Goal: Task Accomplishment & Management: Complete application form

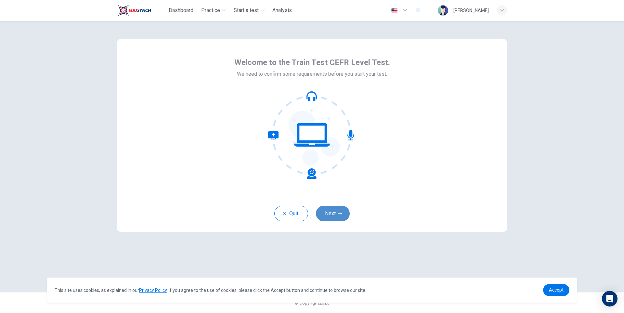
click at [326, 215] on button "Next" at bounding box center [333, 214] width 34 height 16
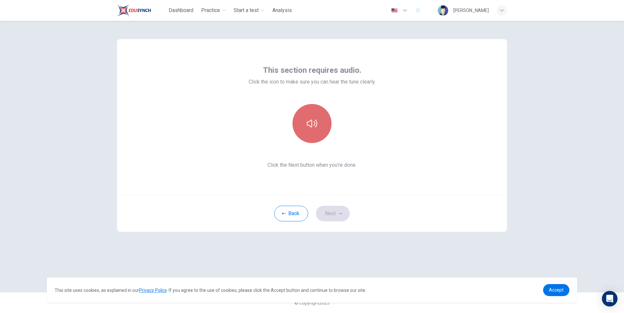
click at [306, 122] on button "button" at bounding box center [311, 123] width 39 height 39
click at [331, 216] on button "Next" at bounding box center [333, 214] width 34 height 16
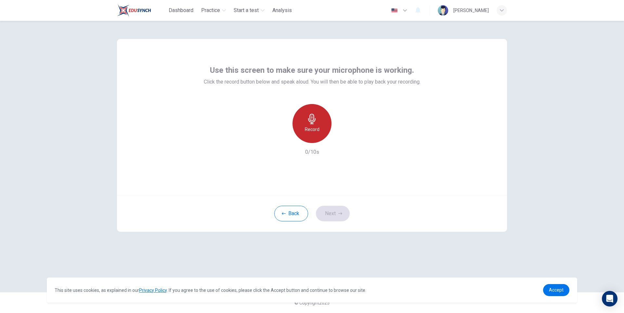
click at [316, 126] on h6 "Record" at bounding box center [312, 129] width 15 height 8
click at [314, 124] on div "Stop" at bounding box center [311, 123] width 39 height 39
click at [343, 138] on icon "button" at bounding box center [342, 138] width 6 height 6
click at [323, 130] on div "Record" at bounding box center [311, 123] width 39 height 39
click at [323, 130] on div "Stop" at bounding box center [311, 123] width 39 height 39
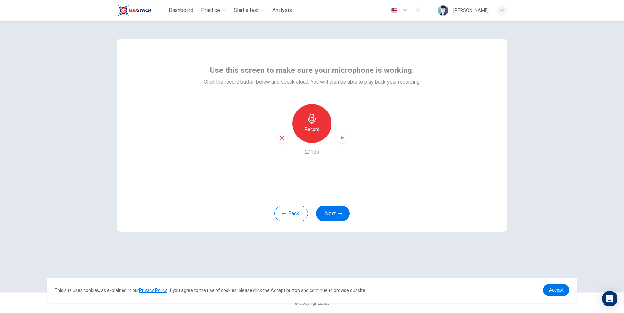
click at [340, 138] on icon "button" at bounding box center [342, 138] width 6 height 6
click at [307, 127] on h6 "Record" at bounding box center [312, 129] width 15 height 8
click at [320, 132] on div "Stop" at bounding box center [311, 123] width 39 height 39
click at [342, 138] on icon "button" at bounding box center [342, 138] width 3 height 4
click at [314, 135] on div "Record" at bounding box center [311, 123] width 39 height 39
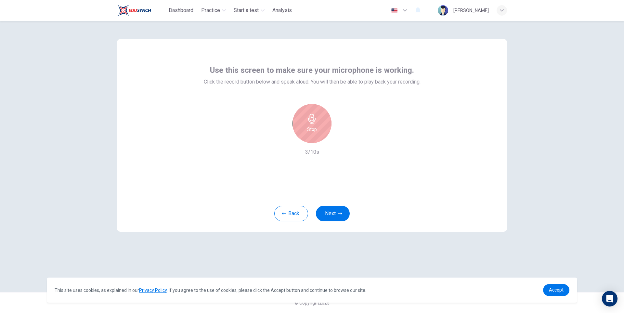
click at [322, 133] on div "Stop" at bounding box center [311, 123] width 39 height 39
click at [342, 136] on icon "button" at bounding box center [342, 138] width 6 height 6
click at [313, 135] on div "Record" at bounding box center [311, 123] width 39 height 39
click at [313, 135] on div "Stop" at bounding box center [311, 123] width 39 height 39
click at [340, 136] on icon "button" at bounding box center [342, 138] width 6 height 6
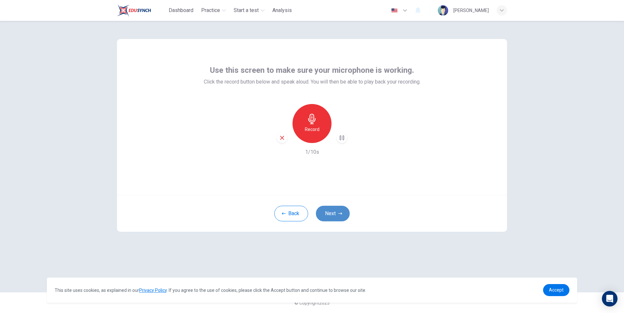
click at [333, 212] on button "Next" at bounding box center [333, 214] width 34 height 16
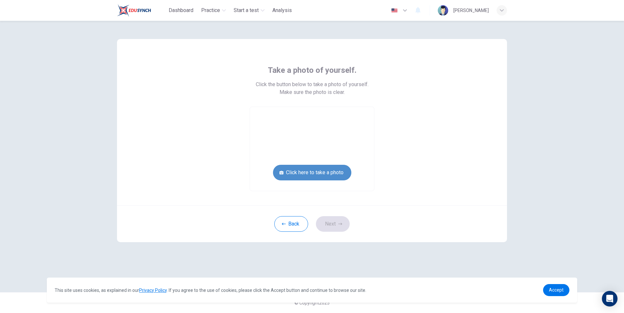
click at [331, 175] on button "Click here to take a photo" at bounding box center [312, 173] width 78 height 16
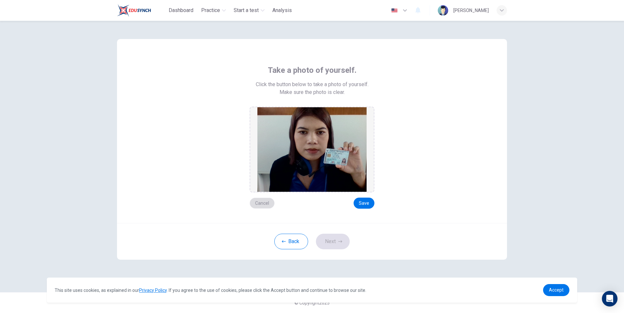
click at [262, 201] on button "Cancel" at bounding box center [262, 203] width 25 height 11
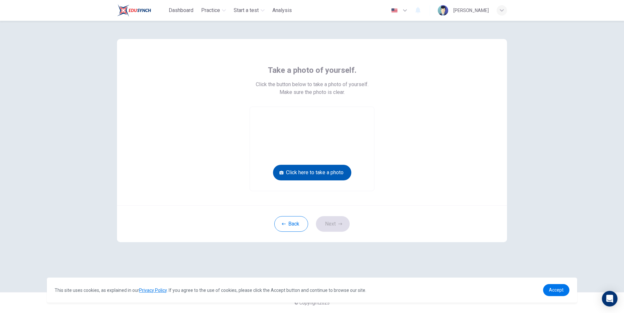
click at [318, 169] on button "Click here to take a photo" at bounding box center [312, 173] width 78 height 16
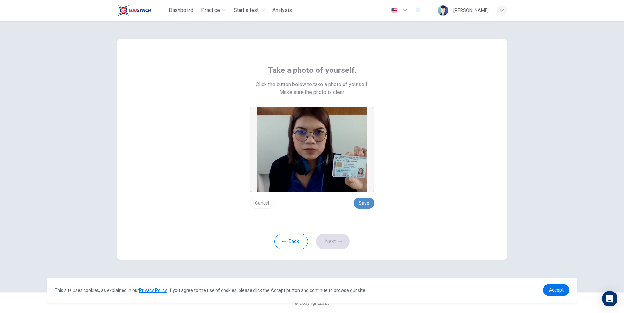
click at [367, 204] on button "Save" at bounding box center [364, 203] width 21 height 11
click at [336, 241] on button "Next" at bounding box center [333, 242] width 34 height 16
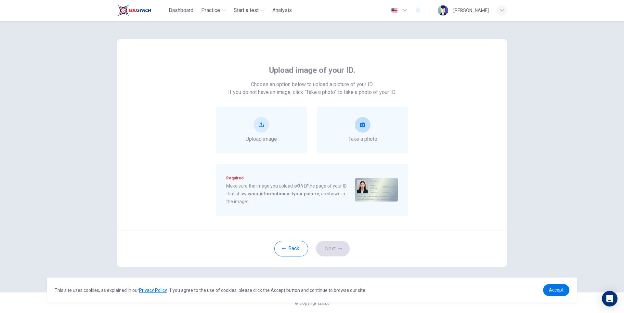
click at [355, 129] on div "Take a photo" at bounding box center [362, 130] width 29 height 26
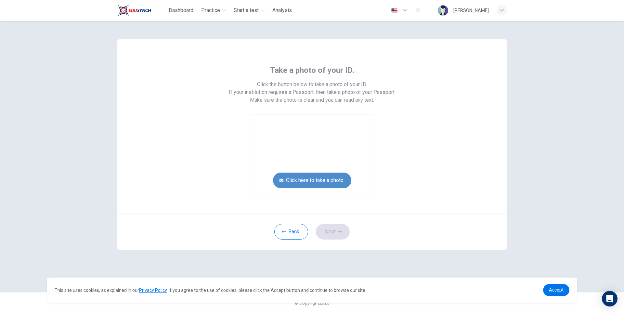
click at [341, 176] on button "Click here to take a photo" at bounding box center [312, 181] width 78 height 16
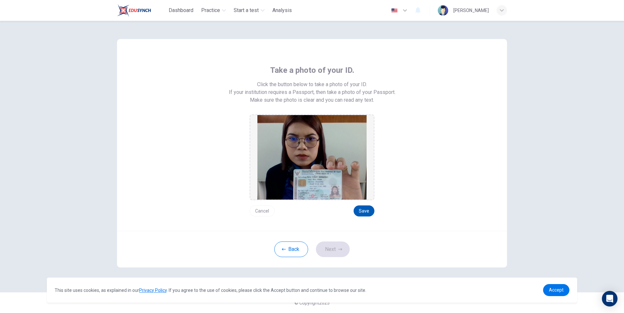
click at [362, 211] on button "Save" at bounding box center [364, 210] width 21 height 11
click at [333, 251] on button "Next" at bounding box center [333, 249] width 34 height 16
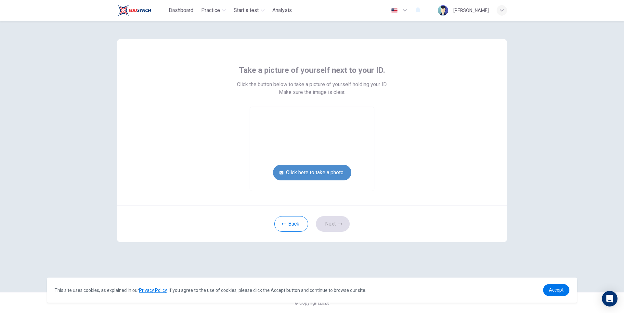
click at [332, 176] on button "Click here to take a photo" at bounding box center [312, 173] width 78 height 16
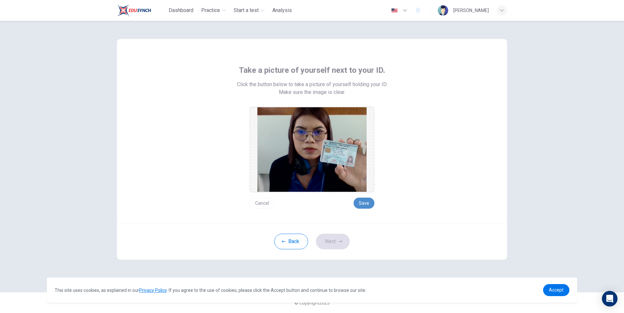
click at [363, 202] on button "Save" at bounding box center [364, 203] width 21 height 11
click at [335, 241] on button "Next" at bounding box center [333, 242] width 34 height 16
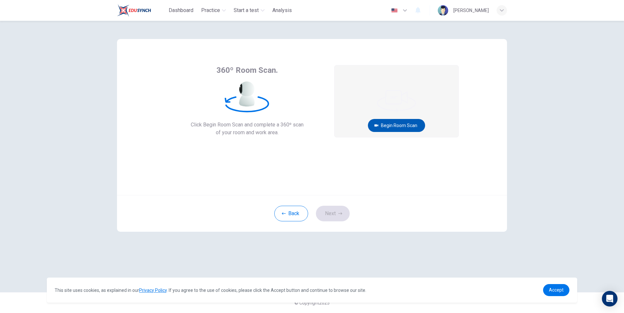
click at [395, 122] on button "Begin Room Scan" at bounding box center [396, 125] width 57 height 13
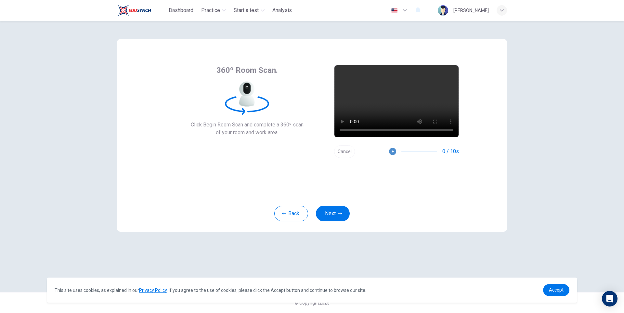
click at [393, 153] on icon "button" at bounding box center [392, 151] width 5 height 5
click at [335, 213] on button "Next" at bounding box center [333, 214] width 34 height 16
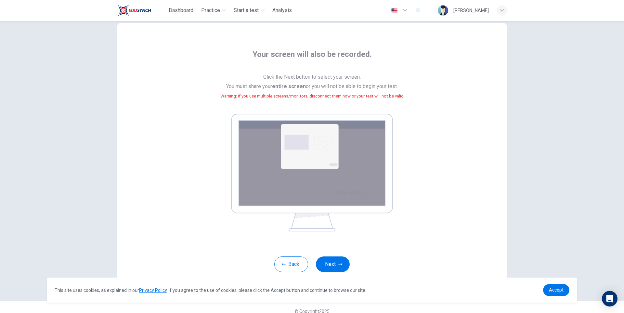
scroll to position [24, 0]
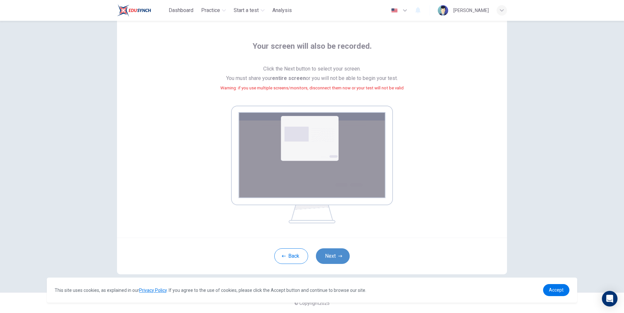
click at [333, 256] on button "Next" at bounding box center [333, 256] width 34 height 16
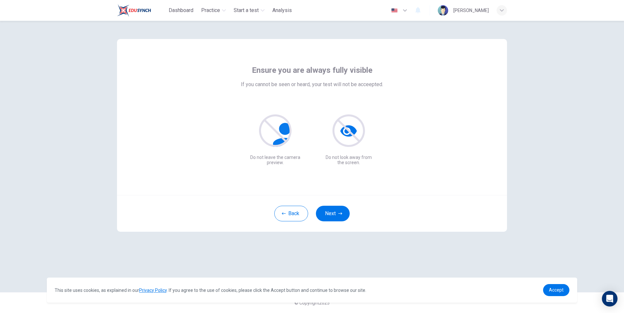
scroll to position [0, 0]
click at [335, 212] on button "Next" at bounding box center [333, 214] width 34 height 16
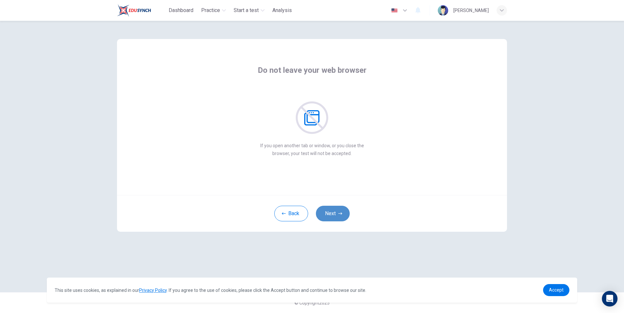
click at [334, 212] on button "Next" at bounding box center [333, 214] width 34 height 16
click at [340, 213] on icon "button" at bounding box center [340, 214] width 4 height 4
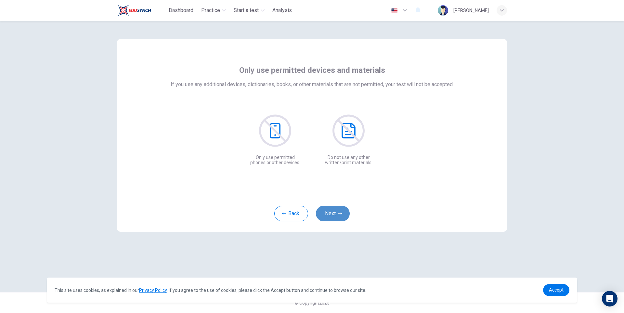
click at [339, 213] on icon "button" at bounding box center [340, 213] width 4 height 2
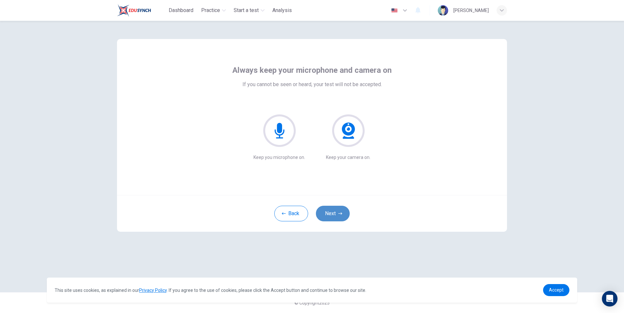
click at [339, 213] on icon "button" at bounding box center [340, 213] width 4 height 2
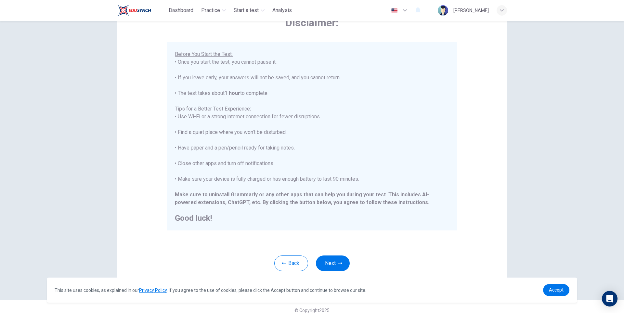
scroll to position [48, 0]
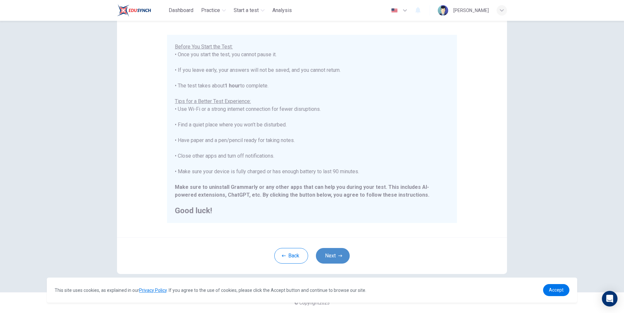
click at [331, 254] on button "Next" at bounding box center [333, 256] width 34 height 16
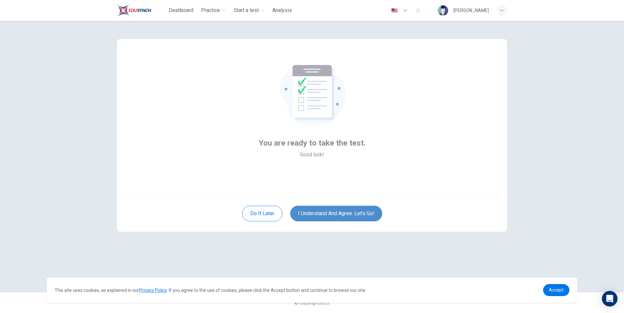
click at [335, 215] on button "I understand and agree. Let’s go!" at bounding box center [336, 214] width 92 height 16
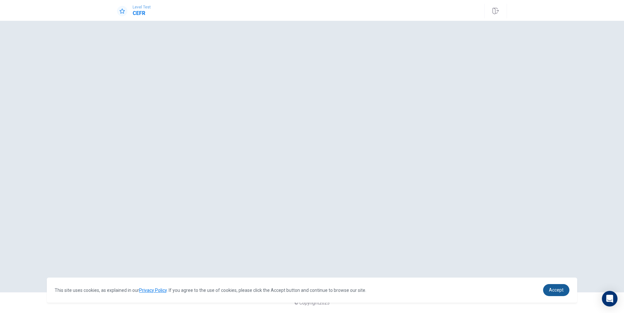
click at [554, 290] on span "Accept" at bounding box center [556, 289] width 15 height 5
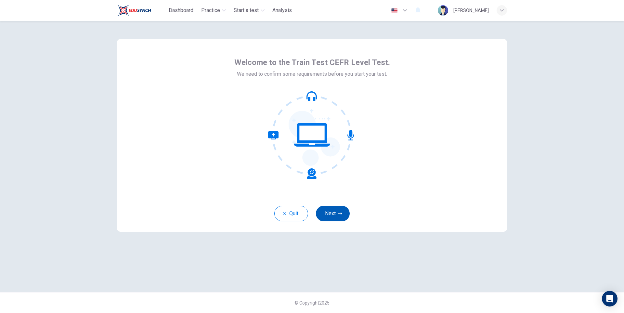
click at [336, 216] on button "Next" at bounding box center [333, 214] width 34 height 16
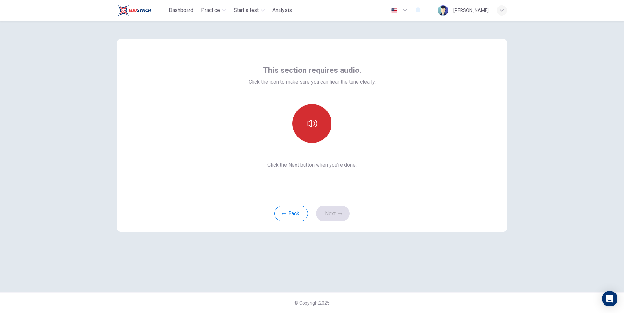
click at [317, 127] on icon "button" at bounding box center [312, 123] width 10 height 10
click at [334, 216] on button "Next" at bounding box center [333, 214] width 34 height 16
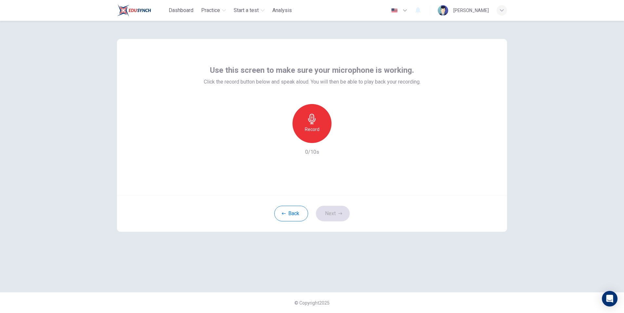
click at [315, 134] on div "Record" at bounding box center [311, 123] width 39 height 39
click at [313, 133] on h6 "Stop" at bounding box center [312, 129] width 10 height 8
click at [343, 137] on icon "button" at bounding box center [342, 138] width 3 height 4
click at [333, 217] on button "Next" at bounding box center [333, 214] width 34 height 16
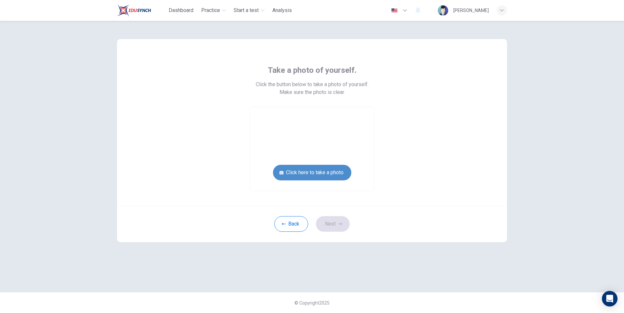
click at [323, 177] on button "Click here to take a photo" at bounding box center [312, 173] width 78 height 16
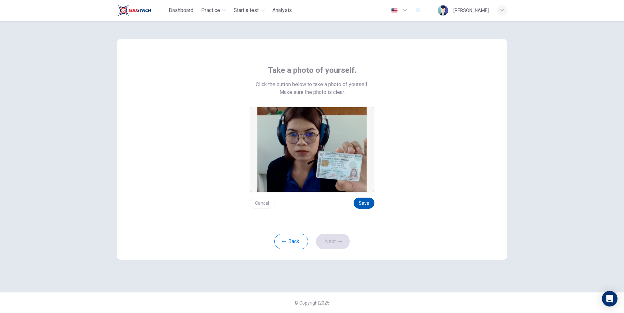
click at [362, 203] on button "Save" at bounding box center [364, 203] width 21 height 11
click at [332, 242] on button "Next" at bounding box center [333, 242] width 34 height 16
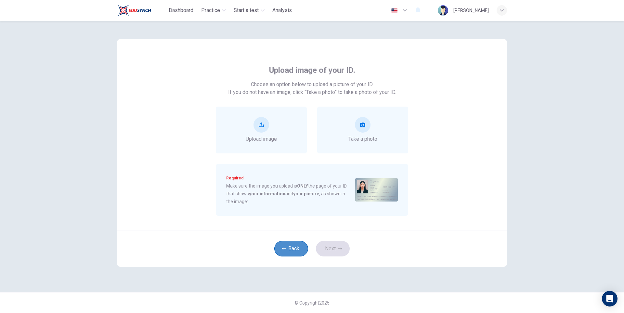
click at [288, 245] on button "Back" at bounding box center [291, 249] width 34 height 16
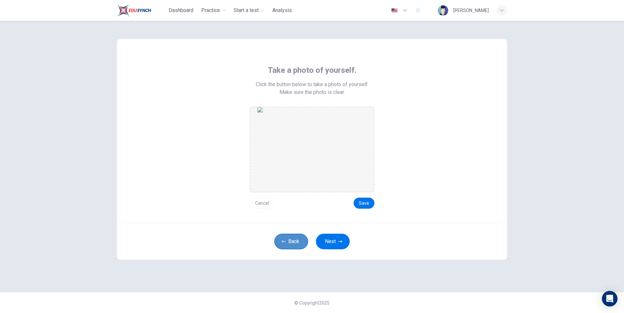
click at [288, 241] on button "Back" at bounding box center [291, 242] width 34 height 16
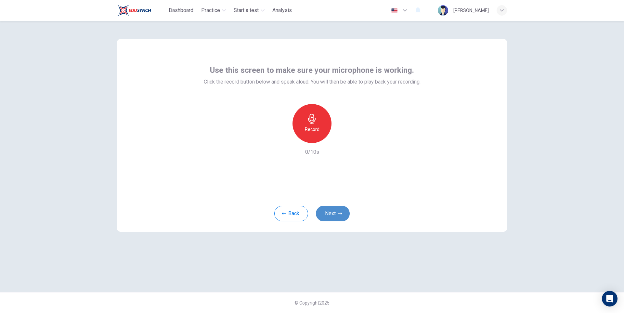
click at [332, 213] on button "Next" at bounding box center [333, 214] width 34 height 16
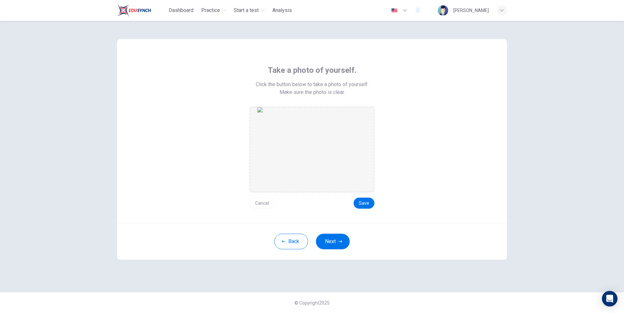
click at [261, 204] on button "Cancel" at bounding box center [262, 203] width 25 height 11
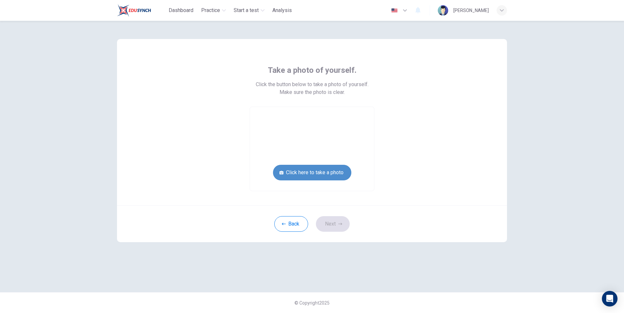
click at [318, 175] on button "Click here to take a photo" at bounding box center [312, 173] width 78 height 16
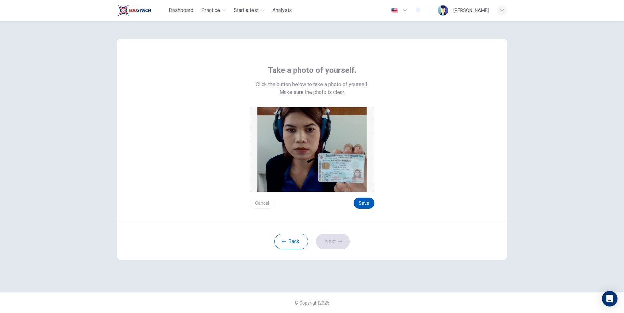
click at [359, 203] on button "Save" at bounding box center [364, 203] width 21 height 11
click at [365, 203] on button "Save" at bounding box center [364, 203] width 21 height 11
click at [367, 203] on button "Save" at bounding box center [364, 203] width 21 height 11
click at [366, 203] on button "Save" at bounding box center [364, 203] width 21 height 11
click at [364, 204] on button "Save" at bounding box center [364, 203] width 21 height 11
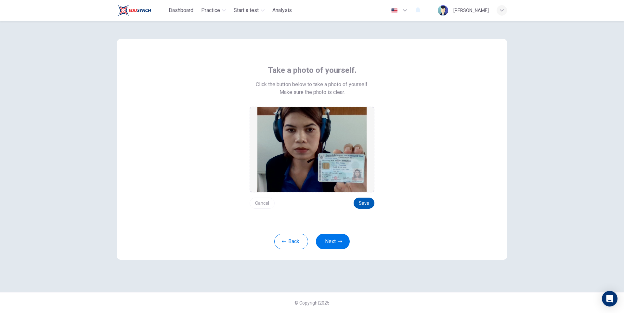
click at [364, 204] on button "Save" at bounding box center [364, 203] width 21 height 11
click at [369, 202] on button "Save" at bounding box center [364, 203] width 21 height 11
click at [265, 206] on button "Cancel" at bounding box center [262, 203] width 25 height 11
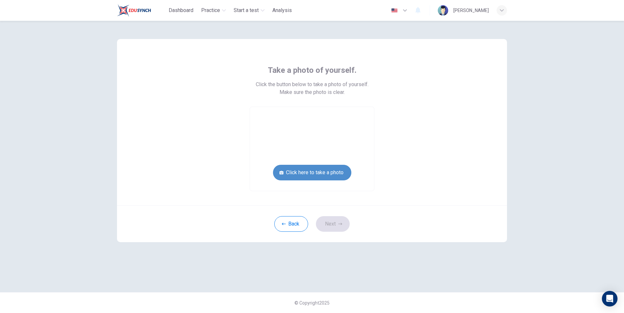
click at [316, 171] on button "Click here to take a photo" at bounding box center [312, 173] width 78 height 16
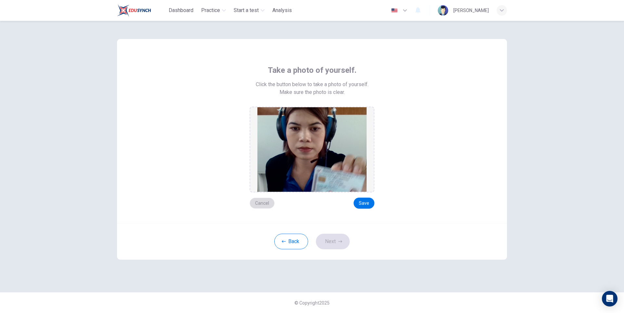
click at [261, 202] on button "Cancel" at bounding box center [262, 203] width 25 height 11
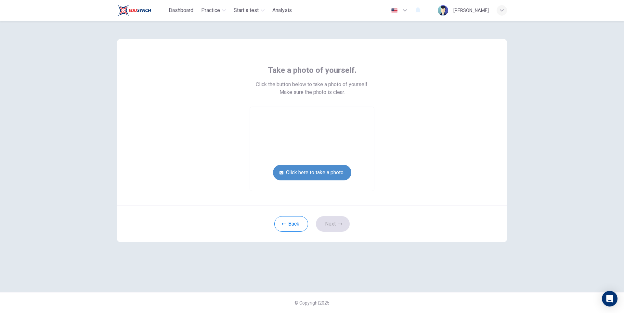
click at [311, 172] on button "Click here to take a photo" at bounding box center [312, 173] width 78 height 16
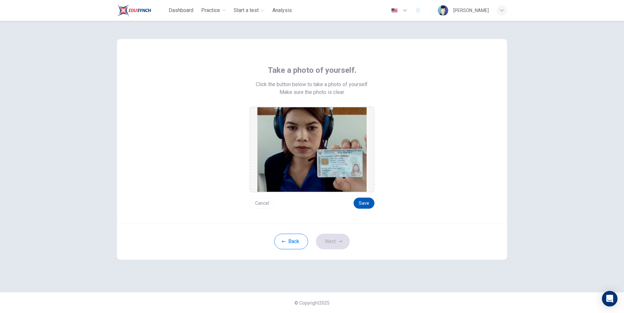
click at [366, 203] on button "Save" at bounding box center [364, 203] width 21 height 11
click at [365, 207] on button "Save" at bounding box center [364, 203] width 21 height 11
click at [339, 244] on button "Next" at bounding box center [333, 242] width 34 height 16
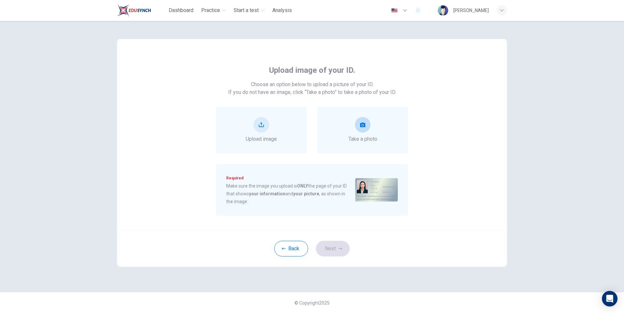
click at [368, 140] on span "Take a photo" at bounding box center [362, 139] width 29 height 8
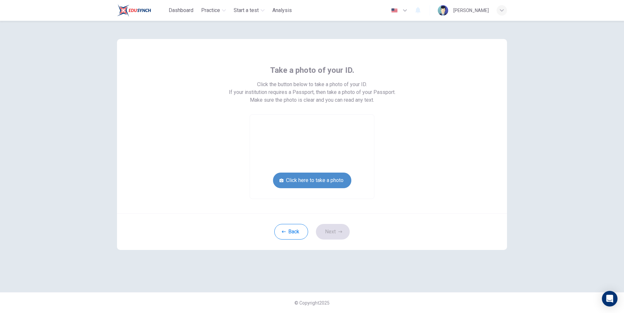
click at [333, 183] on button "Click here to take a photo" at bounding box center [312, 181] width 78 height 16
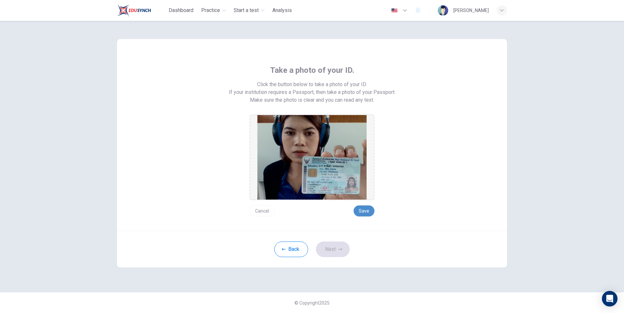
click at [360, 210] on button "Save" at bounding box center [364, 210] width 21 height 11
click at [340, 251] on button "Next" at bounding box center [333, 249] width 34 height 16
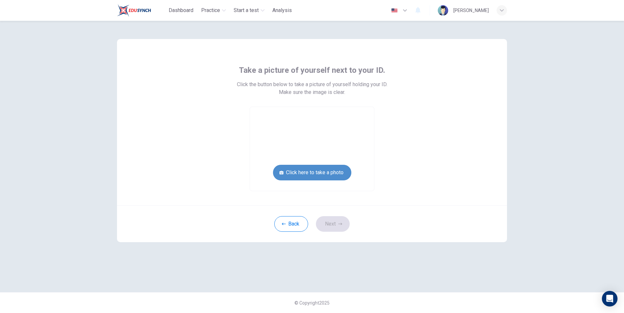
click at [330, 174] on button "Click here to take a photo" at bounding box center [312, 173] width 78 height 16
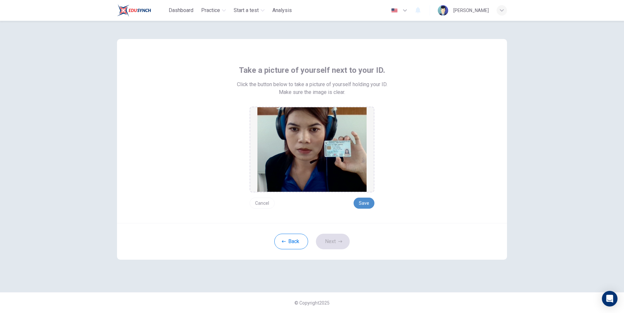
click at [366, 204] on button "Save" at bounding box center [364, 203] width 21 height 11
click at [332, 245] on button "Next" at bounding box center [333, 242] width 34 height 16
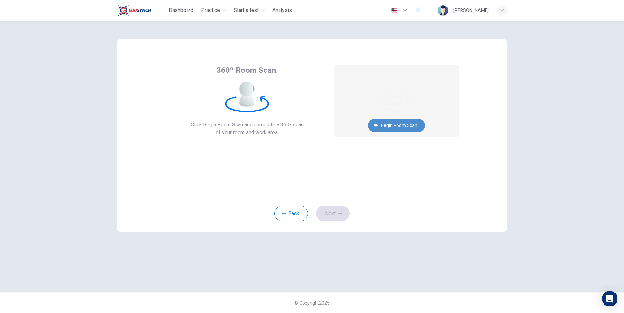
click at [398, 127] on button "Begin Room Scan" at bounding box center [396, 125] width 57 height 13
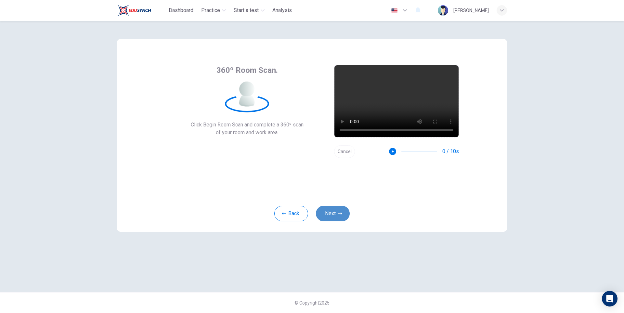
click at [336, 215] on button "Next" at bounding box center [333, 214] width 34 height 16
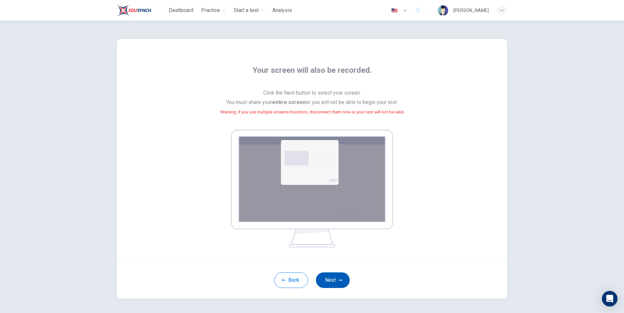
click at [329, 278] on button "Next" at bounding box center [333, 280] width 34 height 16
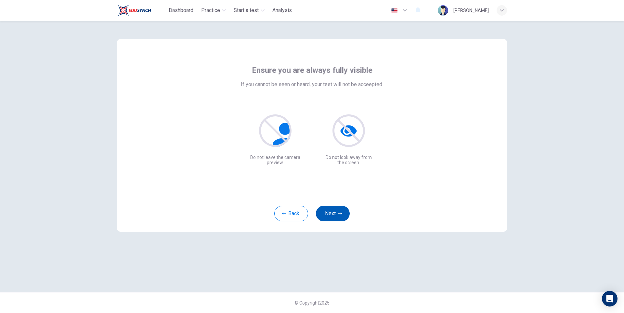
click at [329, 215] on button "Next" at bounding box center [333, 214] width 34 height 16
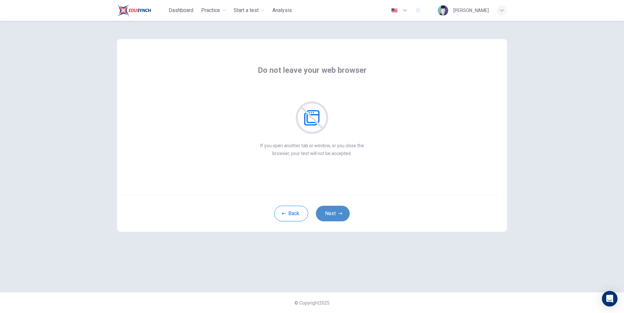
click at [329, 215] on button "Next" at bounding box center [333, 214] width 34 height 16
click at [328, 215] on button "Next" at bounding box center [333, 214] width 34 height 16
click at [327, 216] on button "Next" at bounding box center [333, 214] width 34 height 16
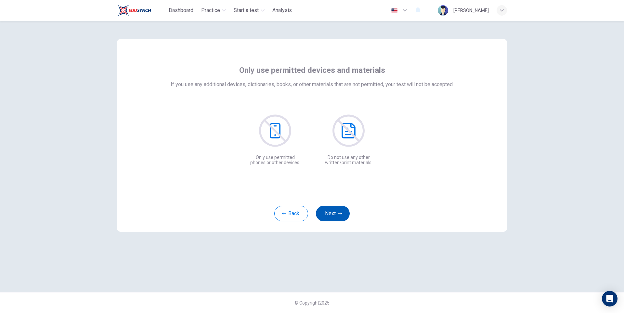
click at [326, 216] on button "Next" at bounding box center [333, 214] width 34 height 16
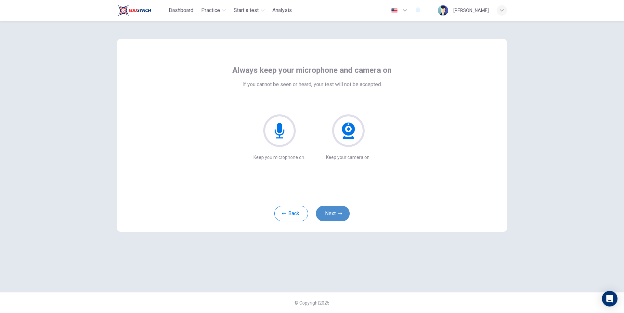
click at [326, 216] on button "Next" at bounding box center [333, 214] width 34 height 16
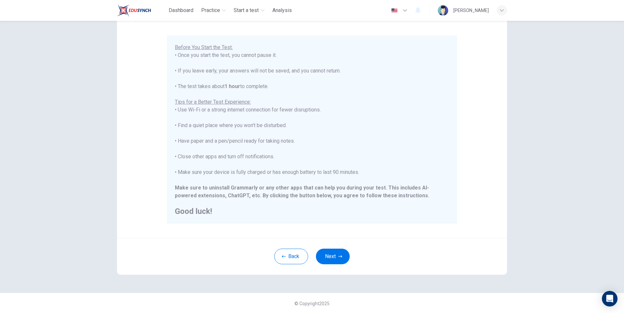
scroll to position [48, 0]
click at [328, 256] on button "Next" at bounding box center [333, 256] width 34 height 16
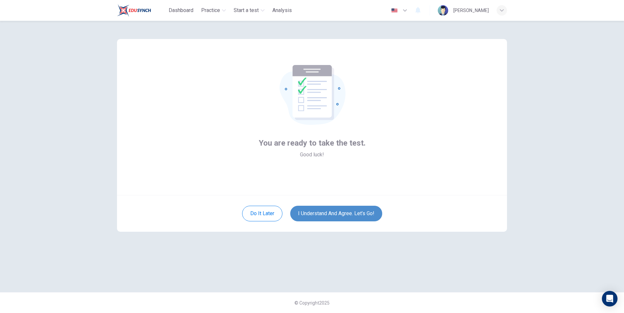
click at [327, 216] on button "I understand and agree. Let’s go!" at bounding box center [336, 214] width 92 height 16
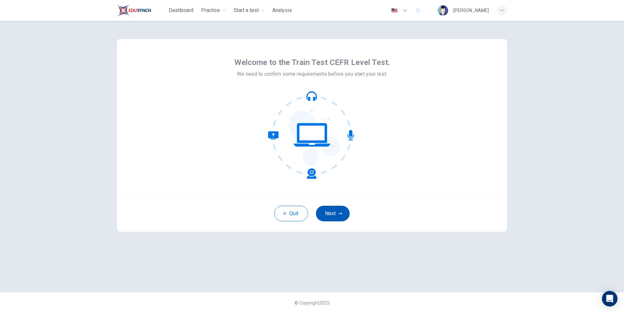
click at [329, 219] on button "Next" at bounding box center [333, 214] width 34 height 16
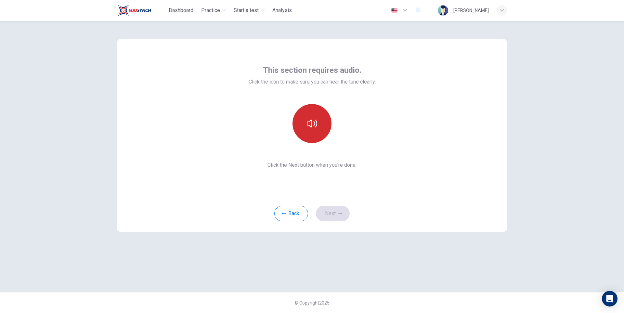
click at [310, 127] on icon "button" at bounding box center [312, 123] width 10 height 10
click at [332, 212] on button "Next" at bounding box center [333, 214] width 34 height 16
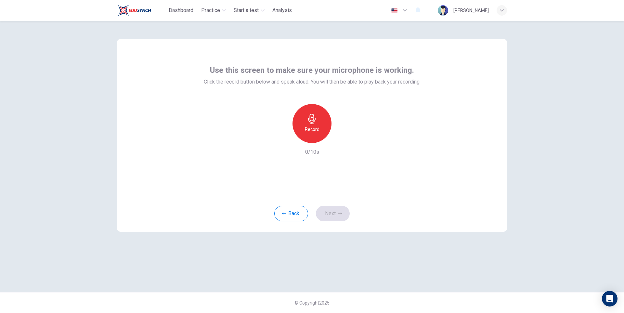
click at [310, 124] on div "Record" at bounding box center [311, 123] width 39 height 39
click at [307, 123] on icon "button" at bounding box center [312, 119] width 10 height 10
click at [344, 138] on icon "button" at bounding box center [342, 138] width 6 height 6
click at [333, 213] on button "Next" at bounding box center [333, 214] width 34 height 16
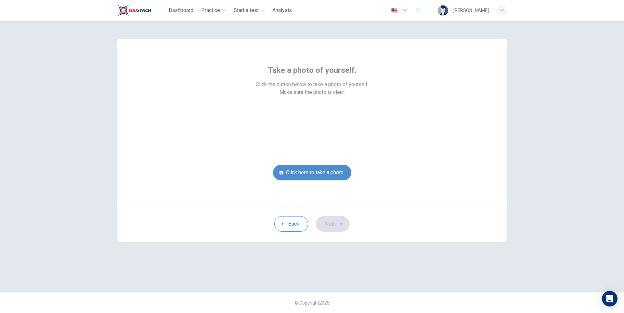
click at [327, 176] on button "Click here to take a photo" at bounding box center [312, 173] width 78 height 16
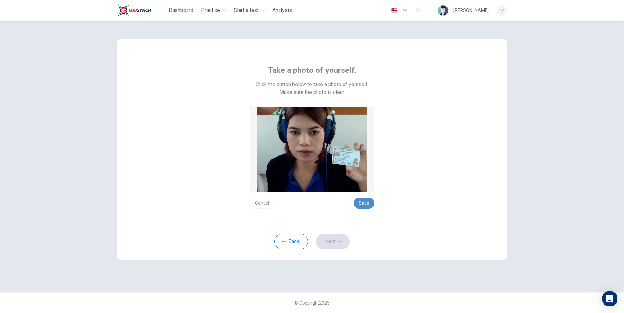
click at [366, 201] on button "Save" at bounding box center [364, 203] width 21 height 11
click at [335, 240] on button "Next" at bounding box center [333, 242] width 34 height 16
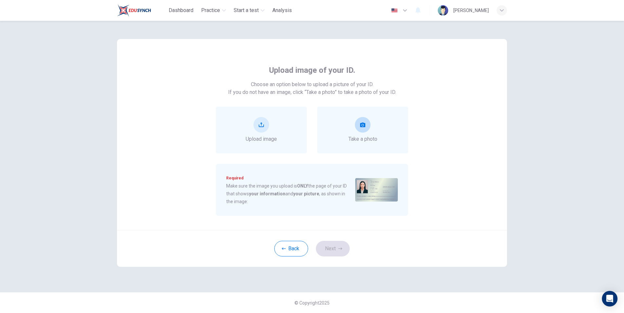
click at [347, 129] on div "Take a photo" at bounding box center [362, 130] width 91 height 47
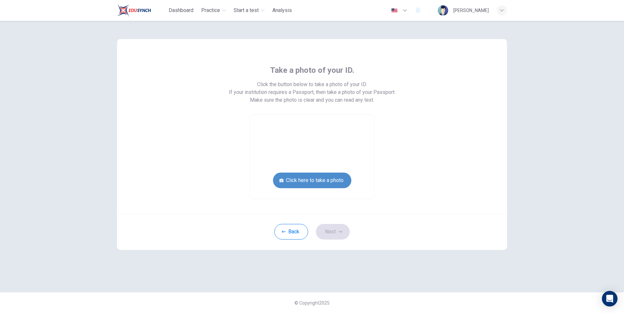
click at [338, 176] on button "Click here to take a photo" at bounding box center [312, 181] width 78 height 16
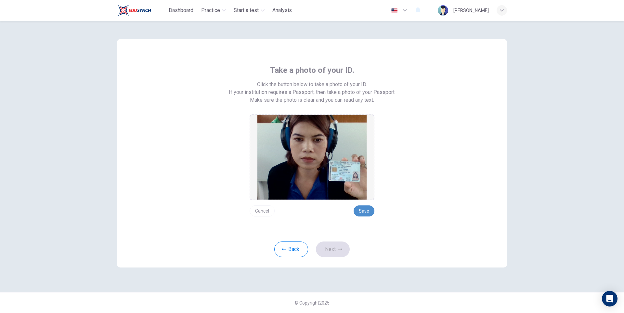
click at [370, 209] on button "Save" at bounding box center [364, 210] width 21 height 11
click at [334, 254] on button "Next" at bounding box center [333, 249] width 34 height 16
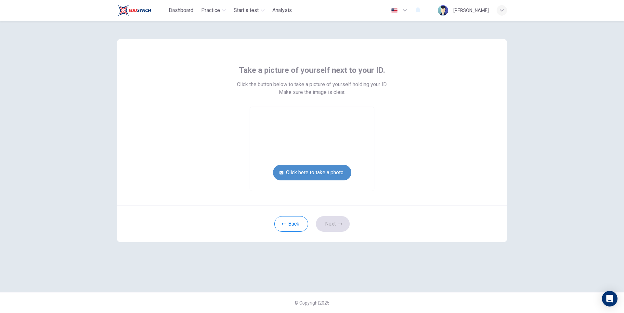
click at [333, 174] on button "Click here to take a photo" at bounding box center [312, 173] width 78 height 16
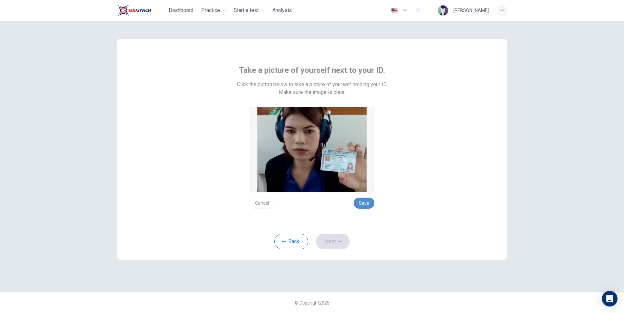
click at [367, 202] on button "Save" at bounding box center [364, 203] width 21 height 11
click at [340, 240] on button "Next" at bounding box center [333, 242] width 34 height 16
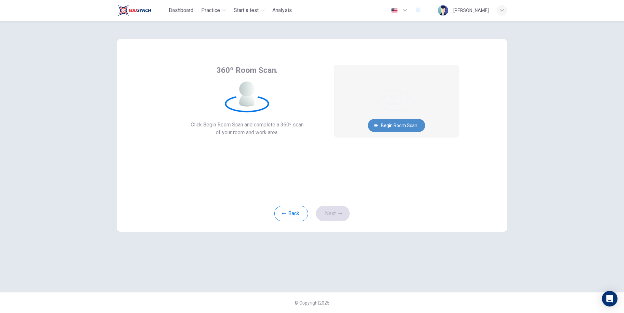
click at [408, 124] on button "Begin Room Scan" at bounding box center [396, 125] width 57 height 13
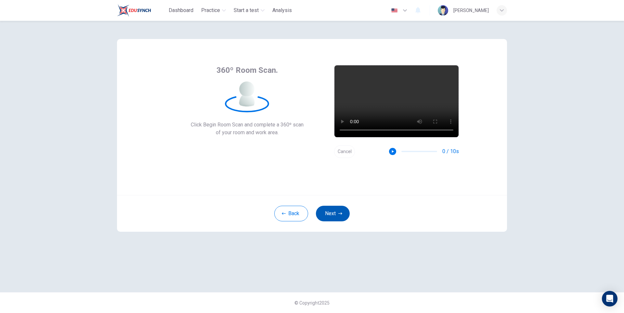
click at [334, 219] on button "Next" at bounding box center [333, 214] width 34 height 16
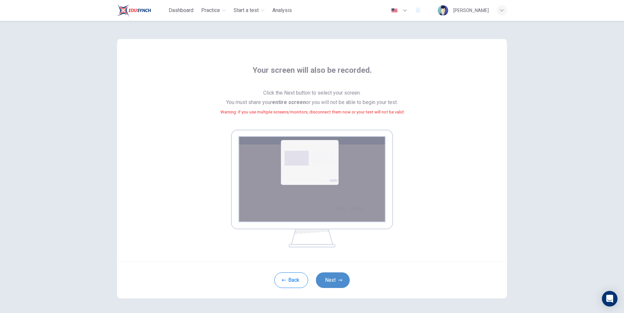
click at [331, 280] on button "Next" at bounding box center [333, 280] width 34 height 16
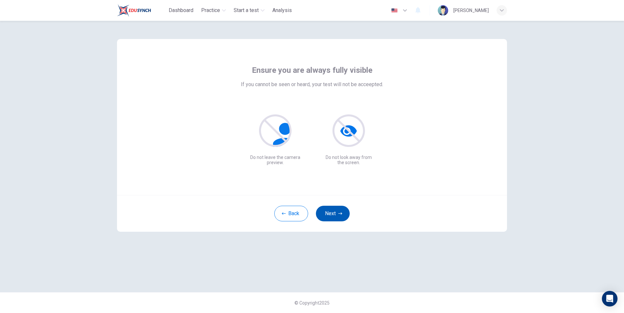
click at [337, 214] on button "Next" at bounding box center [333, 214] width 34 height 16
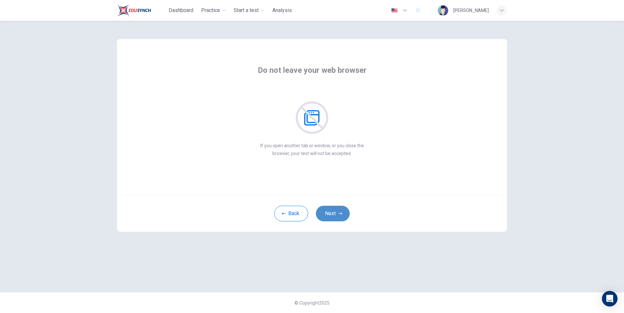
click at [337, 214] on button "Next" at bounding box center [333, 214] width 34 height 16
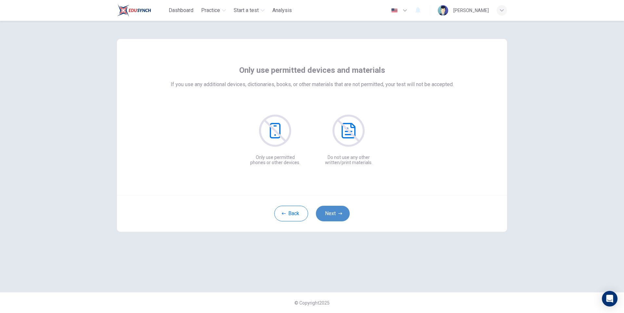
click at [337, 214] on button "Next" at bounding box center [333, 214] width 34 height 16
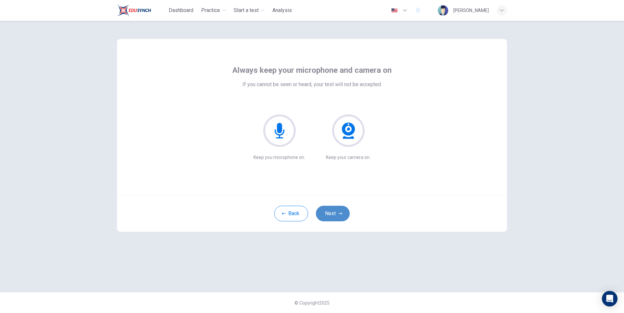
click at [337, 213] on button "Next" at bounding box center [333, 214] width 34 height 16
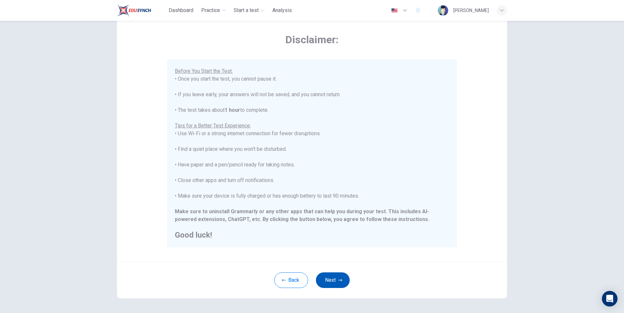
scroll to position [48, 0]
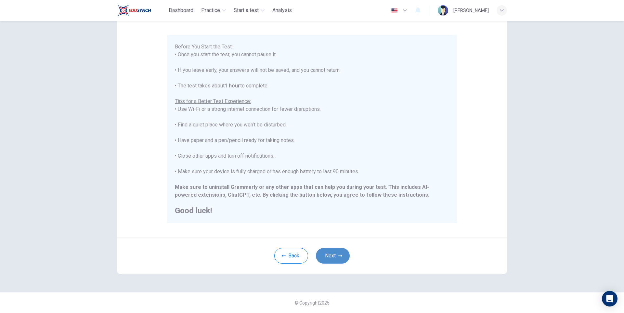
click at [331, 254] on button "Next" at bounding box center [333, 256] width 34 height 16
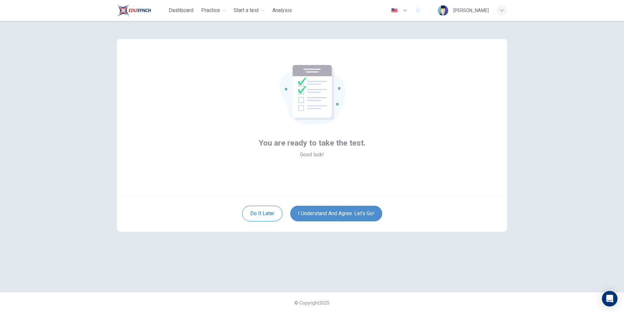
click at [332, 212] on button "I understand and agree. Let’s go!" at bounding box center [336, 214] width 92 height 16
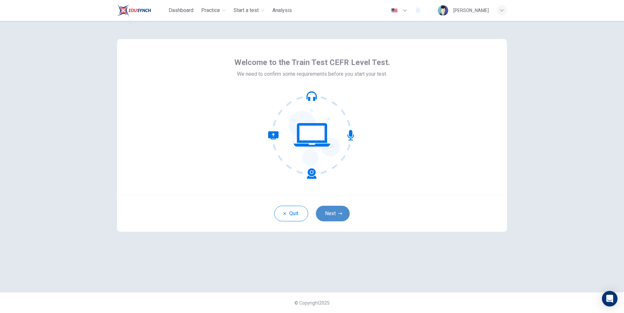
click at [337, 214] on button "Next" at bounding box center [333, 214] width 34 height 16
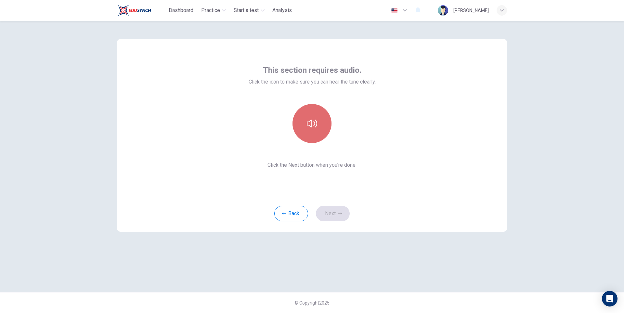
click at [305, 122] on button "button" at bounding box center [311, 123] width 39 height 39
click at [332, 215] on button "Next" at bounding box center [333, 214] width 34 height 16
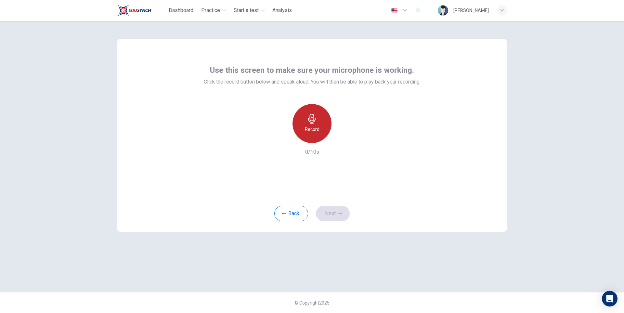
click at [308, 122] on icon "button" at bounding box center [312, 119] width 10 height 10
click at [313, 127] on h6 "Stop" at bounding box center [312, 129] width 10 height 8
click at [341, 139] on icon "button" at bounding box center [342, 138] width 3 height 4
click at [335, 215] on button "Next" at bounding box center [333, 214] width 34 height 16
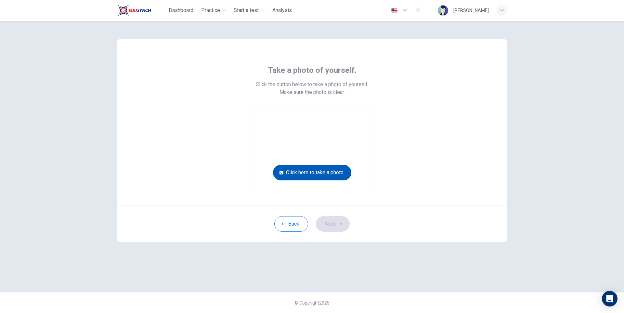
click at [320, 174] on button "Click here to take a photo" at bounding box center [312, 173] width 78 height 16
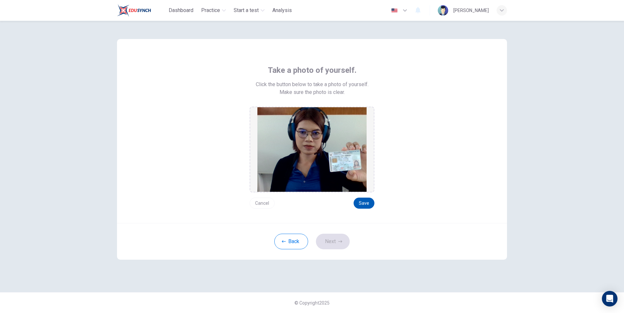
click at [358, 203] on button "Save" at bounding box center [364, 203] width 21 height 11
click at [334, 243] on button "Next" at bounding box center [333, 242] width 34 height 16
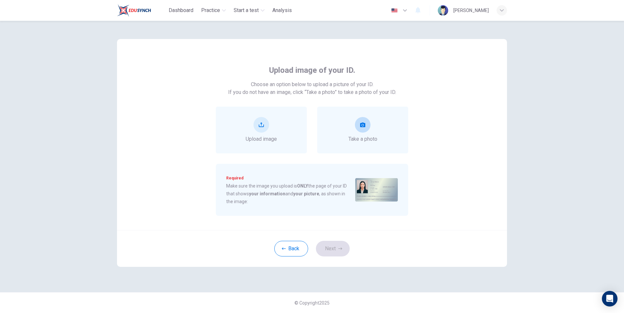
click at [354, 131] on div "Take a photo" at bounding box center [362, 130] width 29 height 26
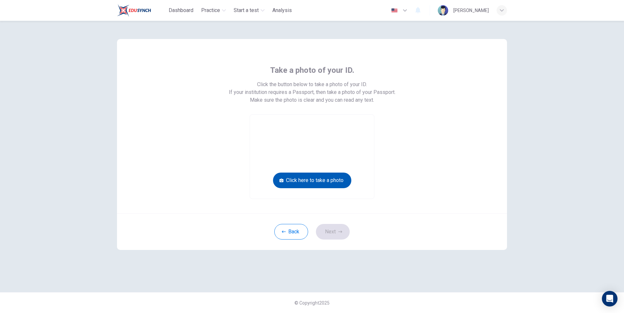
click at [339, 179] on button "Click here to take a photo" at bounding box center [312, 181] width 78 height 16
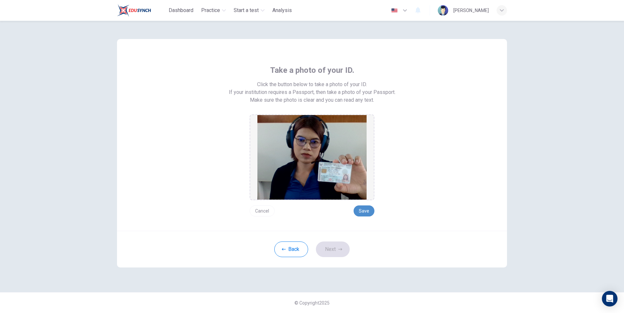
click at [359, 209] on button "Save" at bounding box center [364, 210] width 21 height 11
click at [338, 253] on button "Next" at bounding box center [333, 249] width 34 height 16
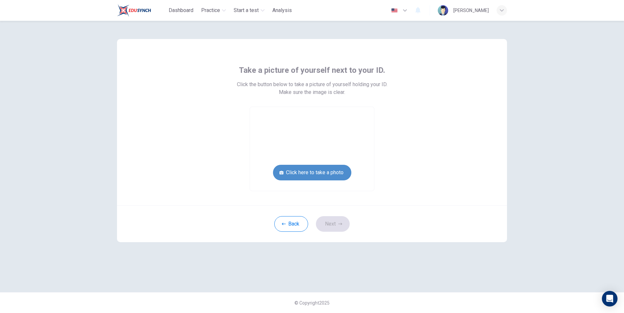
click at [330, 174] on button "Click here to take a photo" at bounding box center [312, 173] width 78 height 16
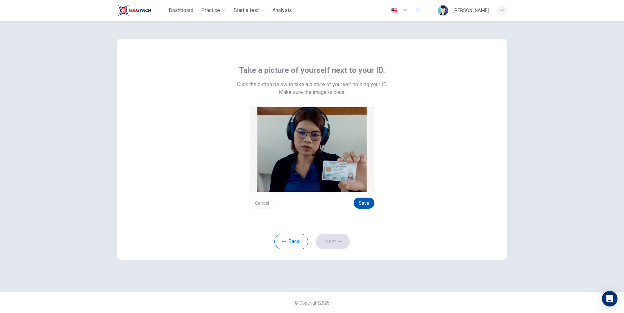
click at [363, 205] on button "Save" at bounding box center [364, 203] width 21 height 11
click at [336, 243] on button "Next" at bounding box center [333, 242] width 34 height 16
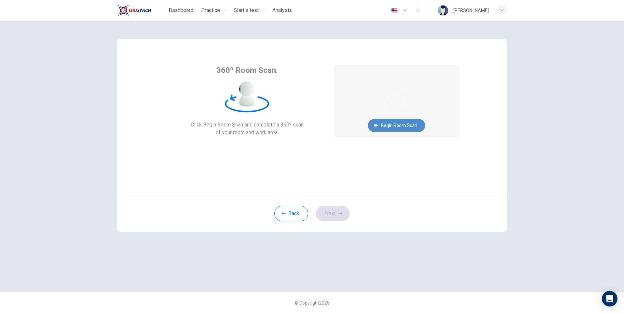
click at [403, 121] on button "Begin Room Scan" at bounding box center [396, 125] width 57 height 13
click at [399, 130] on button "Recording in progress..." at bounding box center [396, 125] width 63 height 13
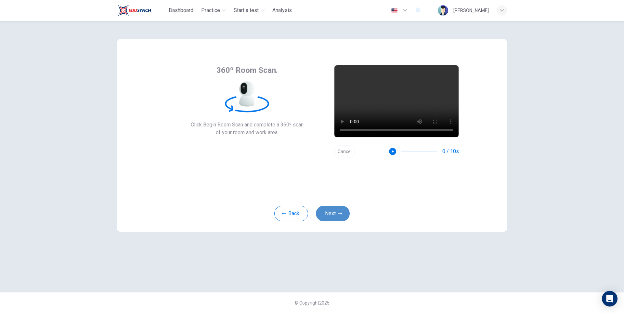
click at [333, 213] on button "Next" at bounding box center [333, 214] width 34 height 16
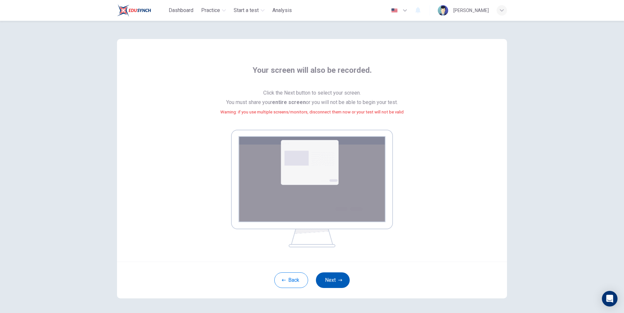
click at [334, 281] on button "Next" at bounding box center [333, 280] width 34 height 16
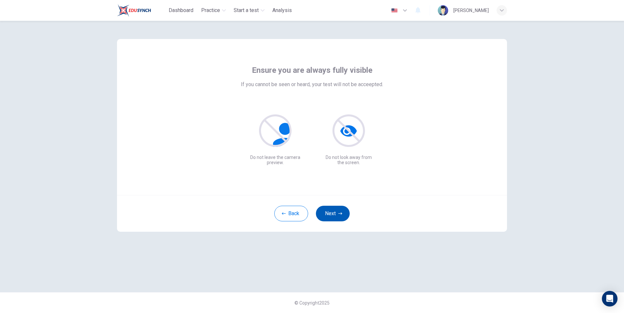
click at [337, 217] on button "Next" at bounding box center [333, 214] width 34 height 16
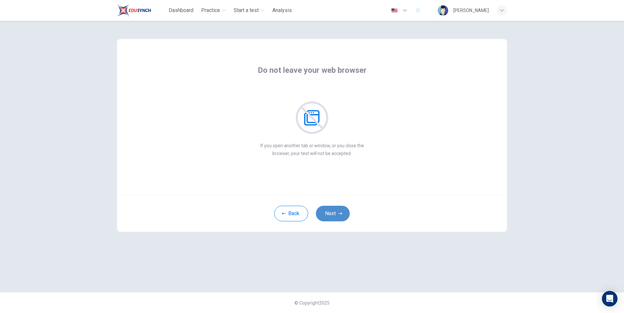
click at [337, 215] on button "Next" at bounding box center [333, 214] width 34 height 16
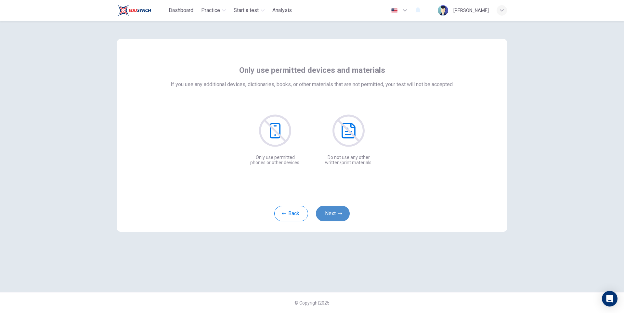
click at [337, 215] on button "Next" at bounding box center [333, 214] width 34 height 16
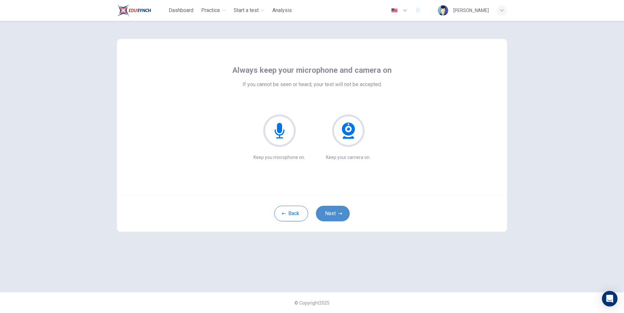
click at [337, 215] on button "Next" at bounding box center [333, 214] width 34 height 16
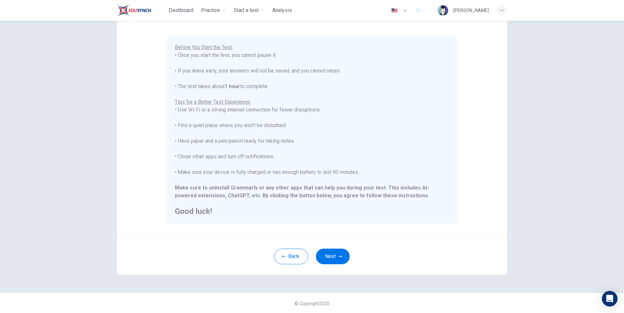
scroll to position [48, 0]
click at [326, 257] on button "Next" at bounding box center [333, 256] width 34 height 16
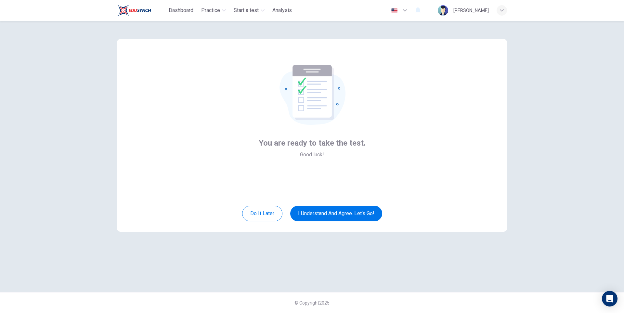
scroll to position [0, 0]
click at [332, 216] on button "I understand and agree. Let’s go!" at bounding box center [336, 214] width 92 height 16
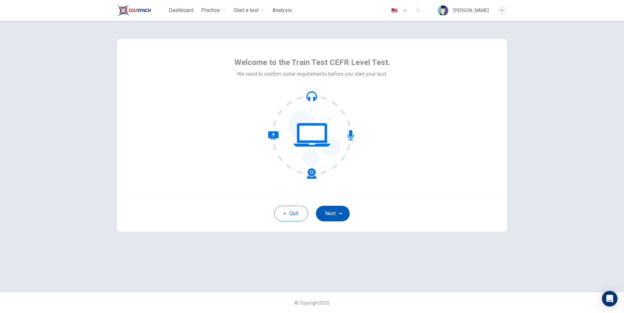
click at [339, 212] on icon "button" at bounding box center [340, 214] width 4 height 4
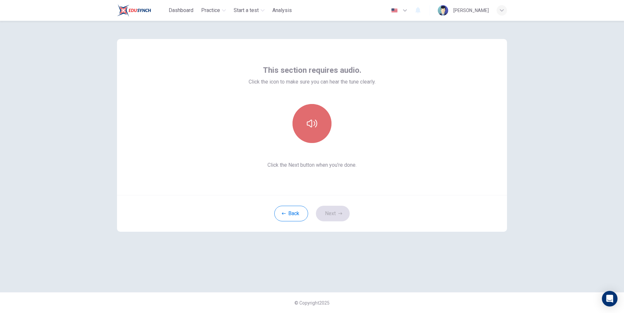
click at [318, 136] on button "button" at bounding box center [311, 123] width 39 height 39
click at [339, 219] on button "Next" at bounding box center [333, 214] width 34 height 16
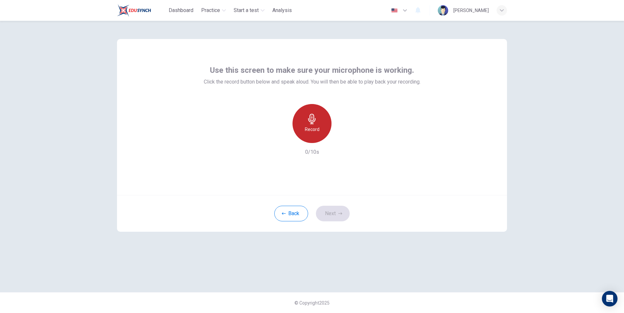
click at [317, 135] on div "Record" at bounding box center [311, 123] width 39 height 39
click at [295, 213] on button "Back" at bounding box center [291, 214] width 34 height 16
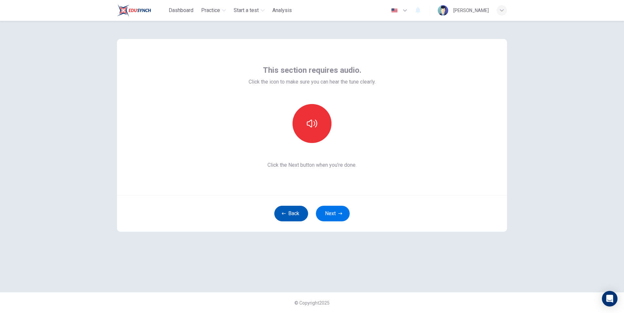
click at [295, 213] on button "Back" at bounding box center [291, 214] width 34 height 16
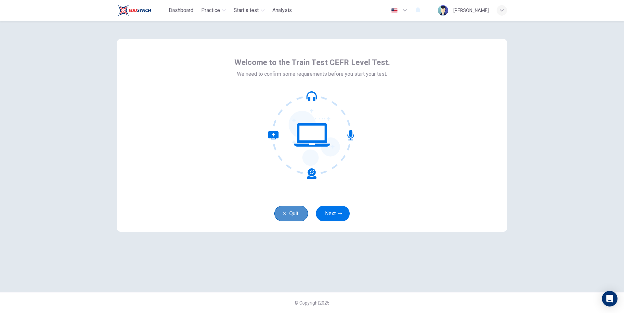
click at [295, 213] on button "Quit" at bounding box center [291, 214] width 34 height 16
click at [330, 217] on button "Next" at bounding box center [333, 214] width 34 height 16
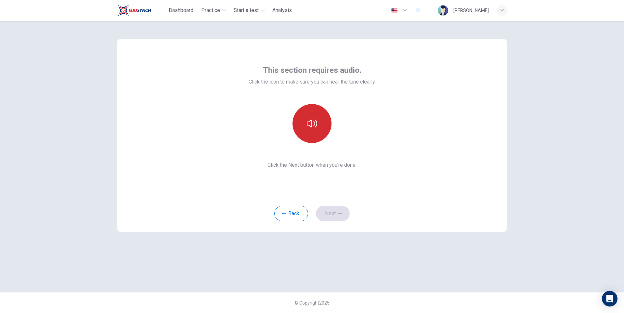
click at [314, 127] on icon "button" at bounding box center [312, 123] width 10 height 10
click at [331, 213] on button "Next" at bounding box center [333, 214] width 34 height 16
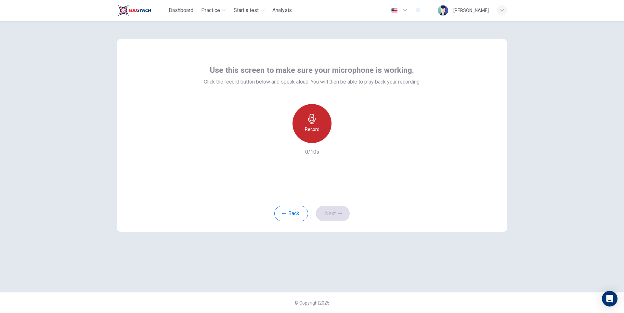
click at [320, 123] on div "Record" at bounding box center [311, 123] width 39 height 39
click at [318, 123] on div "Stop" at bounding box center [311, 123] width 39 height 39
click at [345, 138] on div "button" at bounding box center [342, 138] width 10 height 10
click at [334, 211] on button "Next" at bounding box center [333, 214] width 34 height 16
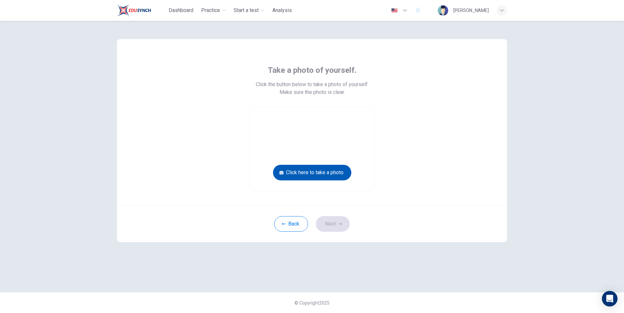
click at [328, 174] on button "Click here to take a photo" at bounding box center [312, 173] width 78 height 16
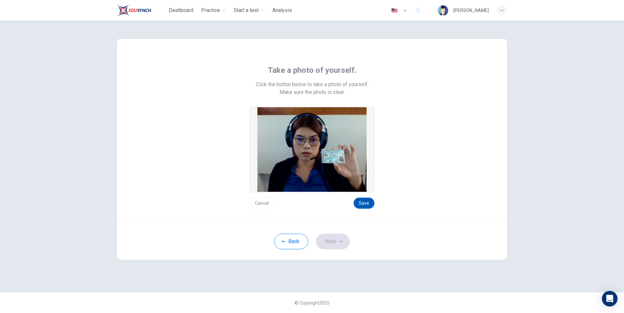
click at [357, 202] on button "Save" at bounding box center [364, 203] width 21 height 11
click at [337, 241] on button "Next" at bounding box center [333, 242] width 34 height 16
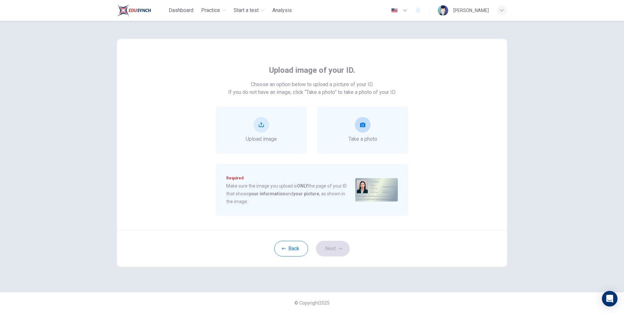
click at [359, 138] on span "Take a photo" at bounding box center [362, 139] width 29 height 8
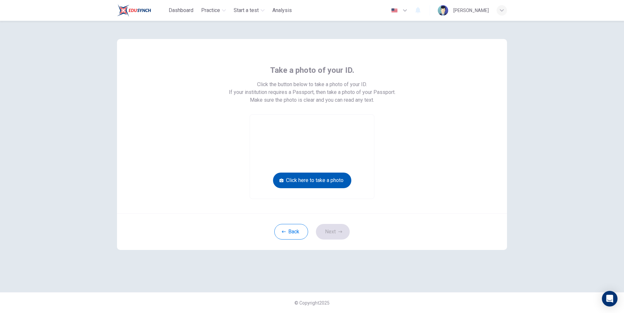
click at [335, 180] on button "Click here to take a photo" at bounding box center [312, 181] width 78 height 16
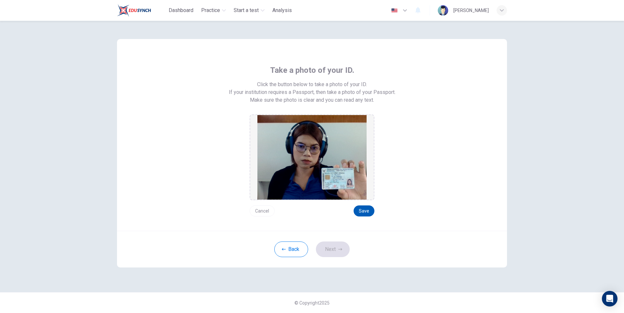
click at [360, 210] on button "Save" at bounding box center [364, 210] width 21 height 11
click at [337, 248] on button "Next" at bounding box center [333, 249] width 34 height 16
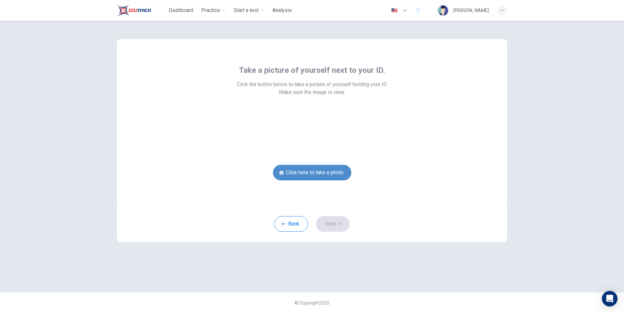
click at [334, 175] on button "Click here to take a photo" at bounding box center [312, 173] width 78 height 16
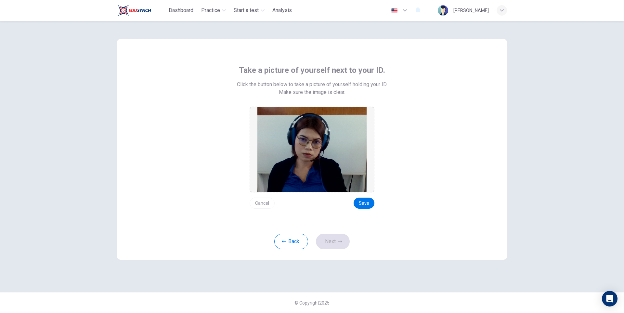
click at [267, 201] on button "Cancel" at bounding box center [262, 203] width 25 height 11
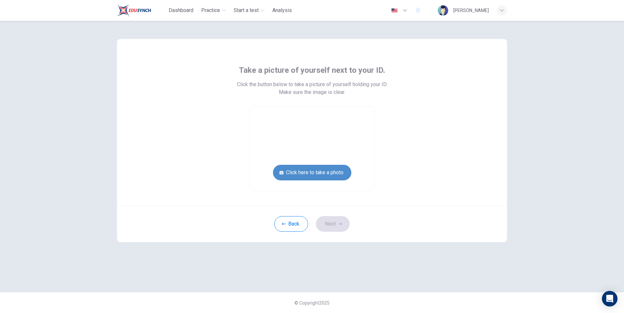
click at [322, 169] on button "Click here to take a photo" at bounding box center [312, 173] width 78 height 16
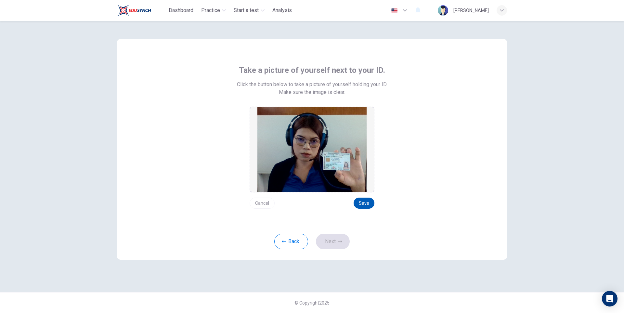
click at [359, 201] on button "Save" at bounding box center [364, 203] width 21 height 11
click at [335, 240] on button "Next" at bounding box center [333, 242] width 34 height 16
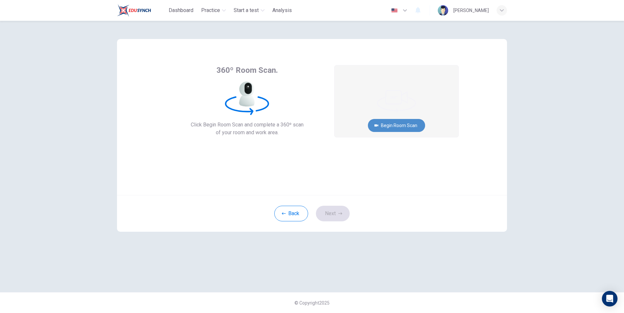
click at [389, 126] on button "Begin Room Scan" at bounding box center [396, 125] width 57 height 13
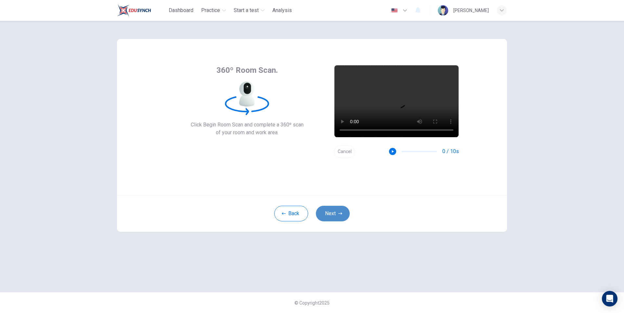
click at [337, 215] on button "Next" at bounding box center [333, 214] width 34 height 16
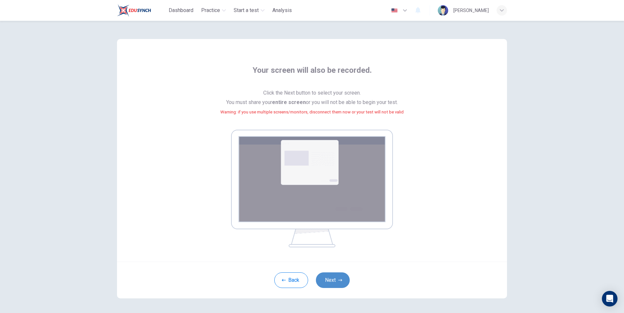
click at [328, 277] on button "Next" at bounding box center [333, 280] width 34 height 16
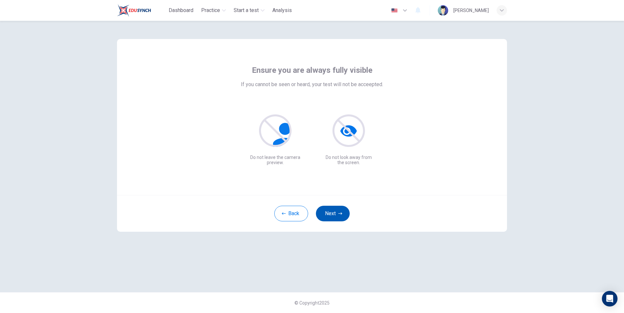
click at [329, 217] on button "Next" at bounding box center [333, 214] width 34 height 16
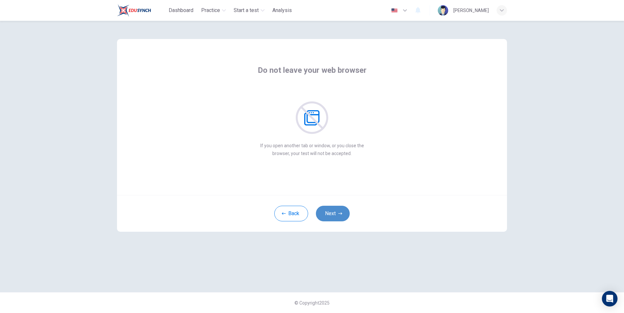
click at [329, 216] on button "Next" at bounding box center [333, 214] width 34 height 16
click at [328, 214] on button "Next" at bounding box center [333, 214] width 34 height 16
click at [327, 213] on button "Next" at bounding box center [333, 214] width 34 height 16
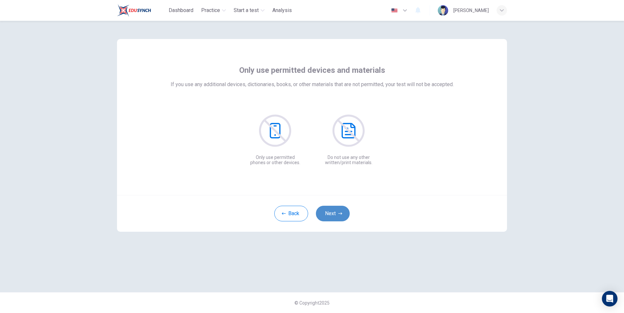
click at [327, 213] on button "Next" at bounding box center [333, 214] width 34 height 16
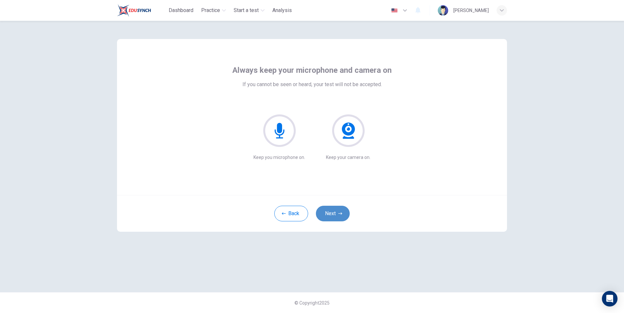
click at [327, 213] on button "Next" at bounding box center [333, 214] width 34 height 16
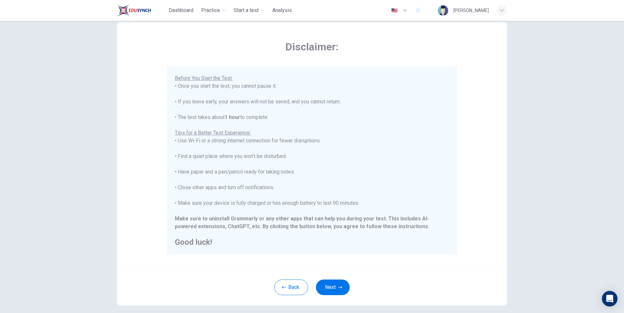
scroll to position [48, 0]
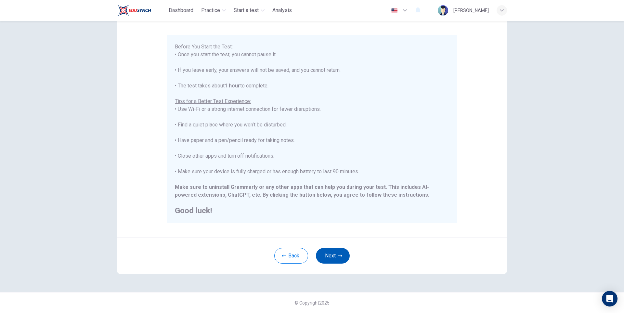
click at [335, 260] on button "Next" at bounding box center [333, 256] width 34 height 16
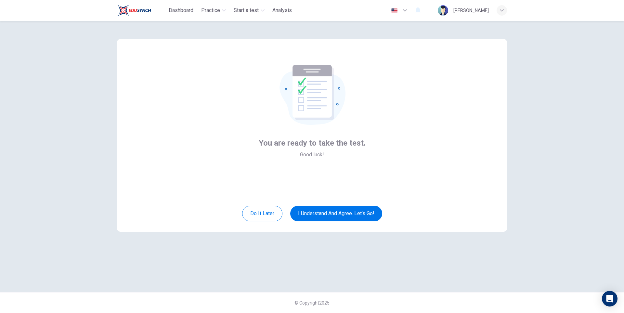
scroll to position [0, 0]
click at [340, 218] on button "I understand and agree. Let’s go!" at bounding box center [336, 214] width 92 height 16
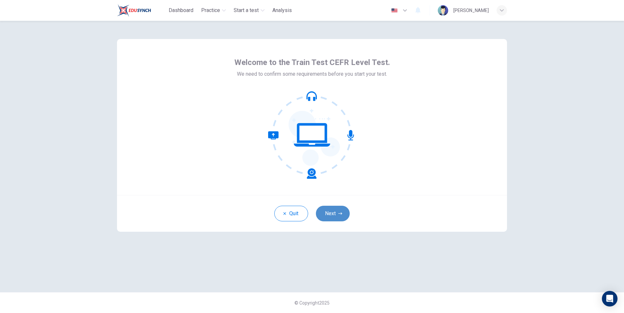
click at [326, 217] on button "Next" at bounding box center [333, 214] width 34 height 16
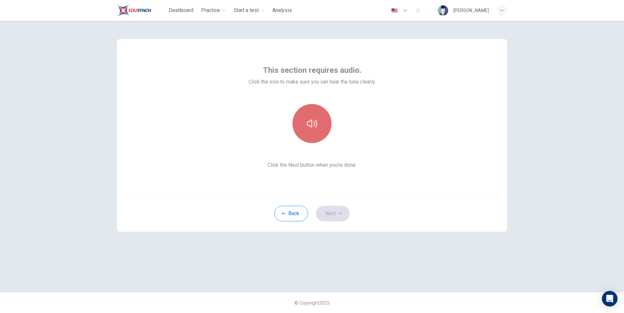
click at [316, 135] on button "button" at bounding box center [311, 123] width 39 height 39
click at [340, 208] on button "Next" at bounding box center [333, 214] width 34 height 16
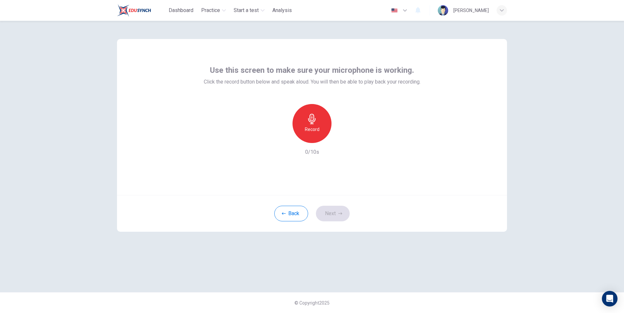
click at [323, 128] on div "Record" at bounding box center [311, 123] width 39 height 39
click at [314, 129] on h6 "Stop" at bounding box center [312, 129] width 10 height 8
click at [343, 140] on icon "button" at bounding box center [342, 138] width 6 height 6
click at [337, 213] on button "Next" at bounding box center [333, 214] width 34 height 16
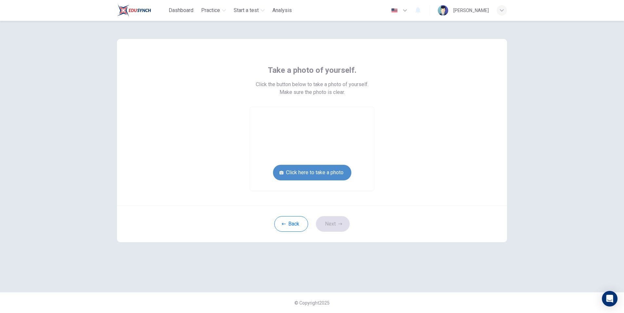
click at [331, 179] on button "Click here to take a photo" at bounding box center [312, 173] width 78 height 16
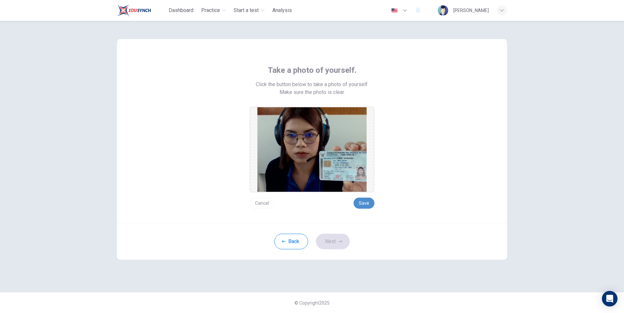
click at [362, 200] on button "Save" at bounding box center [364, 203] width 21 height 11
click at [336, 241] on button "Next" at bounding box center [333, 242] width 34 height 16
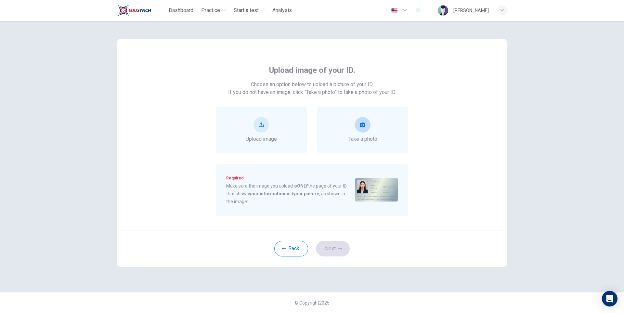
click at [384, 123] on div "Take a photo" at bounding box center [362, 130] width 91 height 47
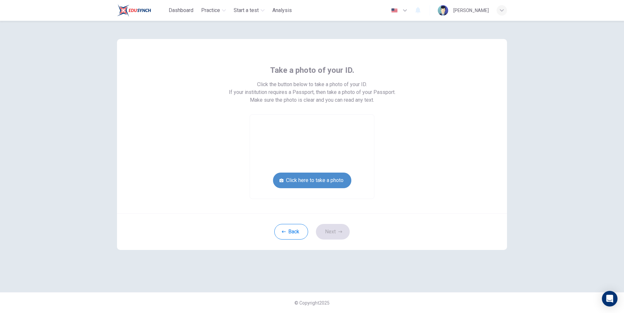
click at [337, 182] on button "Click here to take a photo" at bounding box center [312, 181] width 78 height 16
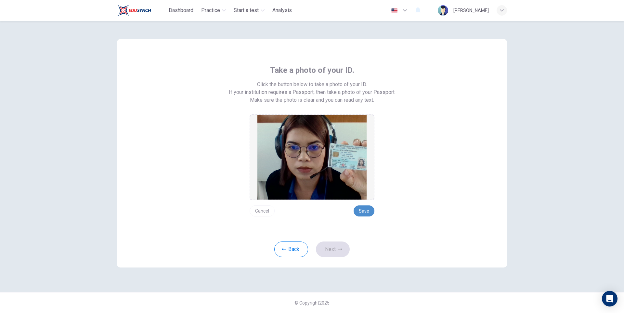
click at [368, 210] on button "Save" at bounding box center [364, 210] width 21 height 11
click at [337, 249] on button "Next" at bounding box center [333, 249] width 34 height 16
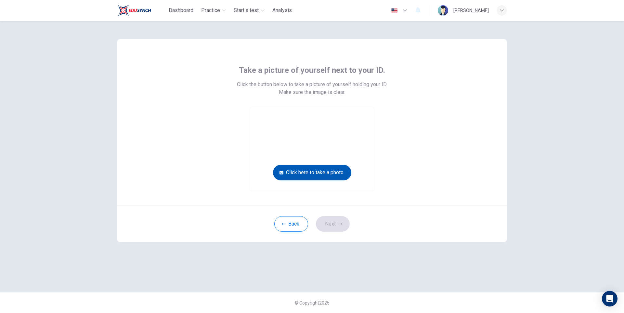
click at [328, 171] on button "Click here to take a photo" at bounding box center [312, 173] width 78 height 16
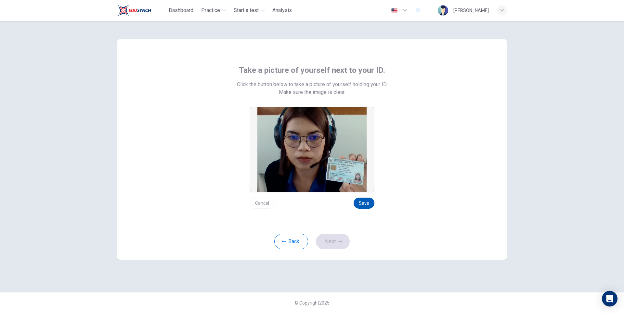
click at [361, 201] on button "Save" at bounding box center [364, 203] width 21 height 11
click at [328, 243] on button "Next" at bounding box center [333, 242] width 34 height 16
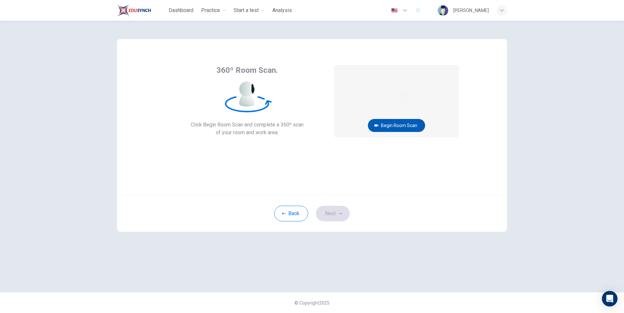
click at [390, 132] on button "Begin Room Scan" at bounding box center [396, 125] width 57 height 13
click at [398, 127] on button "Recording in progress..." at bounding box center [396, 125] width 63 height 13
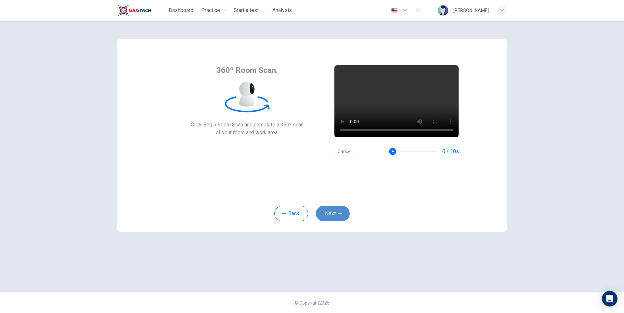
click at [330, 213] on button "Next" at bounding box center [333, 214] width 34 height 16
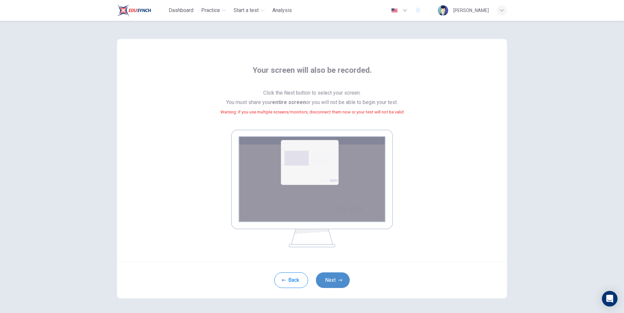
click at [335, 282] on button "Next" at bounding box center [333, 280] width 34 height 16
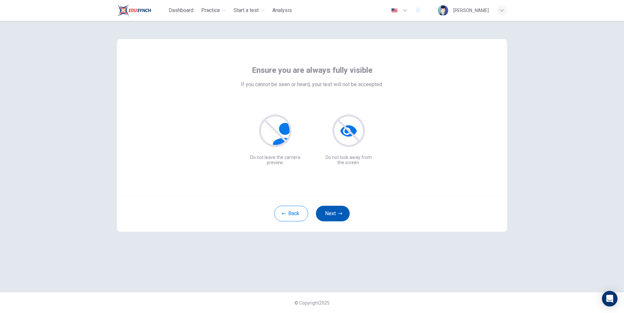
click at [338, 215] on button "Next" at bounding box center [333, 214] width 34 height 16
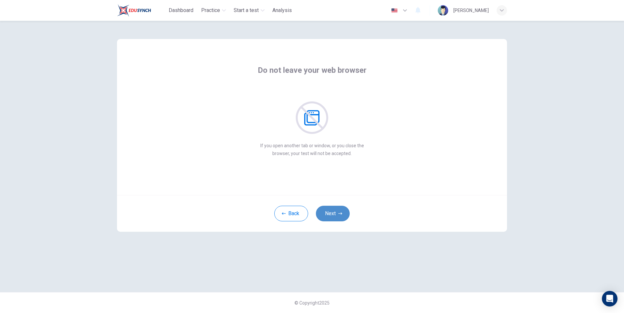
click at [337, 213] on button "Next" at bounding box center [333, 214] width 34 height 16
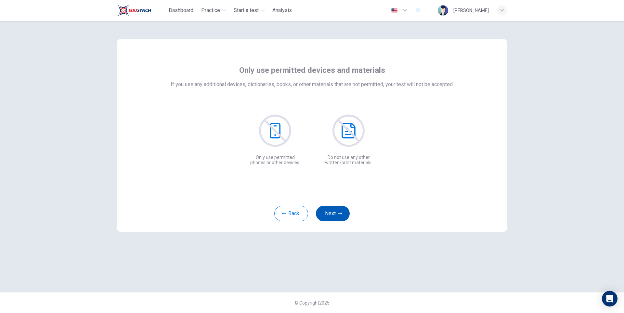
click at [337, 213] on button "Next" at bounding box center [333, 214] width 34 height 16
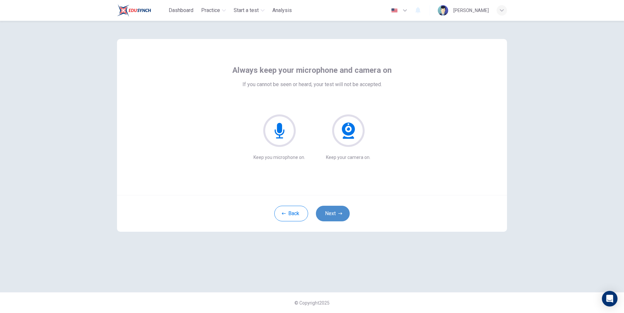
click at [337, 213] on button "Next" at bounding box center [333, 214] width 34 height 16
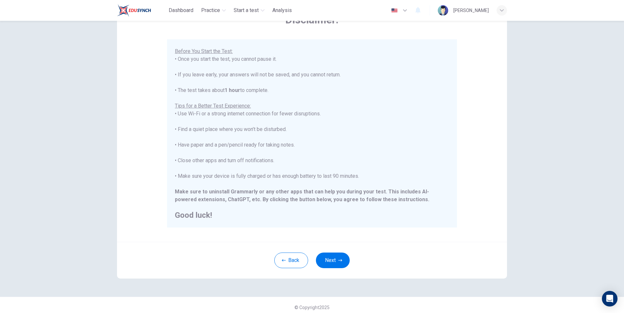
scroll to position [48, 0]
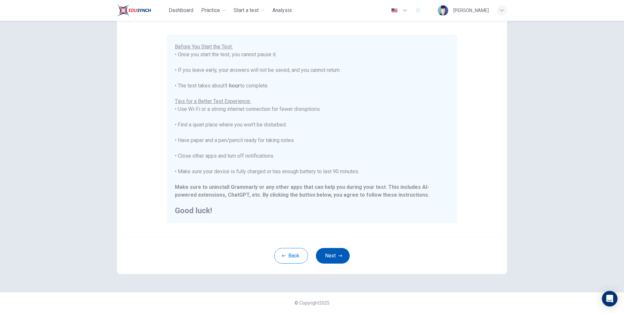
click at [335, 255] on button "Next" at bounding box center [333, 256] width 34 height 16
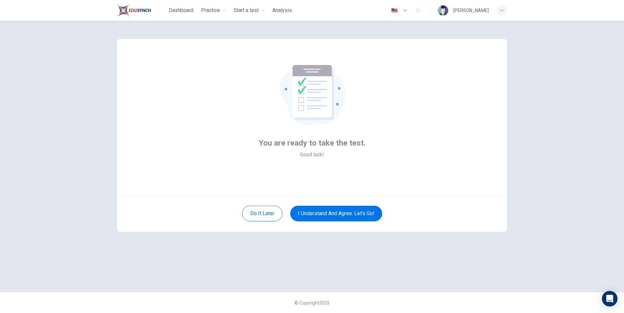
scroll to position [0, 0]
click at [344, 211] on button "I understand and agree. Let’s go!" at bounding box center [336, 214] width 92 height 16
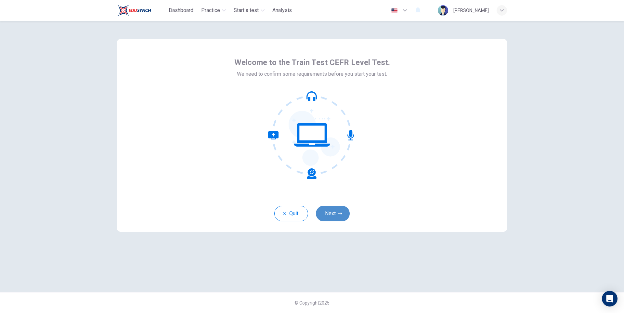
click at [330, 214] on button "Next" at bounding box center [333, 214] width 34 height 16
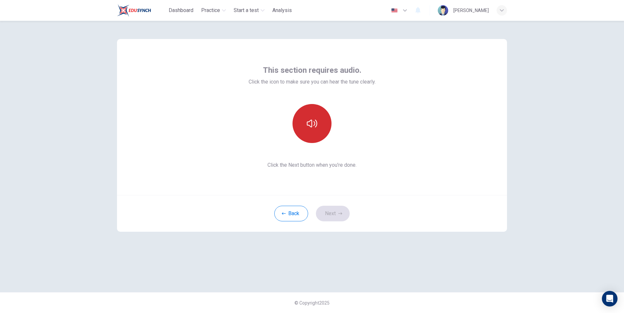
click at [309, 128] on icon "button" at bounding box center [312, 123] width 10 height 10
drag, startPoint x: 333, startPoint y: 214, endPoint x: 329, endPoint y: 204, distance: 11.2
click at [333, 214] on button "Next" at bounding box center [333, 214] width 34 height 16
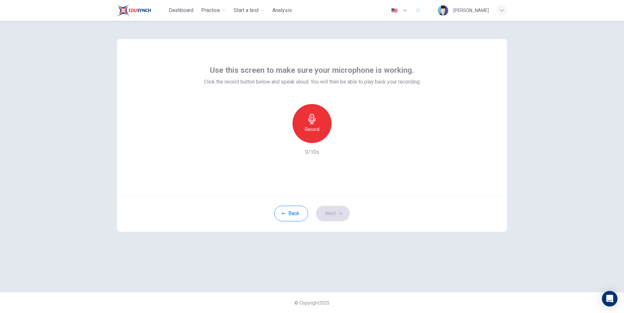
click at [313, 124] on icon "button" at bounding box center [311, 119] width 7 height 10
click at [313, 130] on h6 "Stop" at bounding box center [312, 129] width 10 height 8
click at [330, 211] on button "Next" at bounding box center [333, 214] width 34 height 16
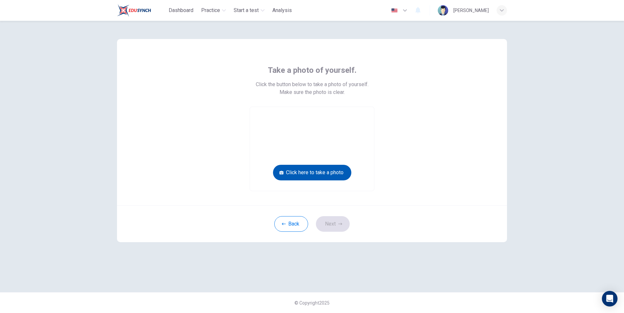
click at [331, 177] on button "Click here to take a photo" at bounding box center [312, 173] width 78 height 16
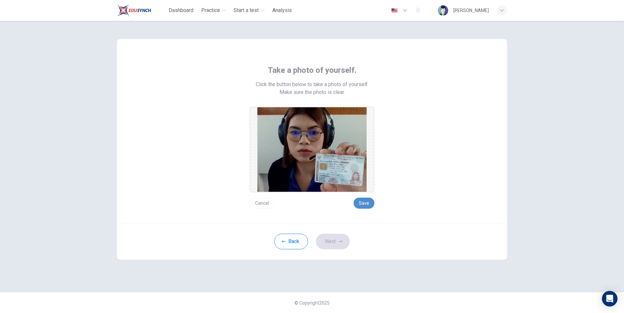
click at [361, 202] on button "Save" at bounding box center [364, 203] width 21 height 11
click at [341, 244] on button "Next" at bounding box center [333, 242] width 34 height 16
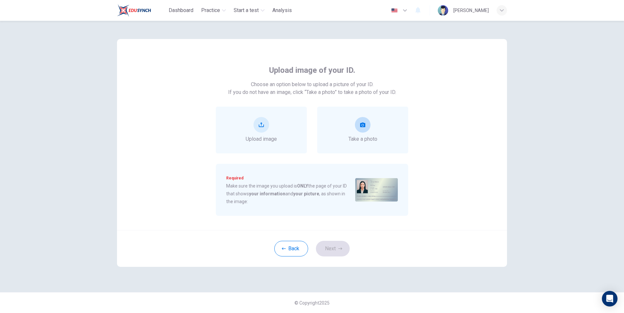
click at [376, 125] on div "Take a photo" at bounding box center [362, 130] width 29 height 26
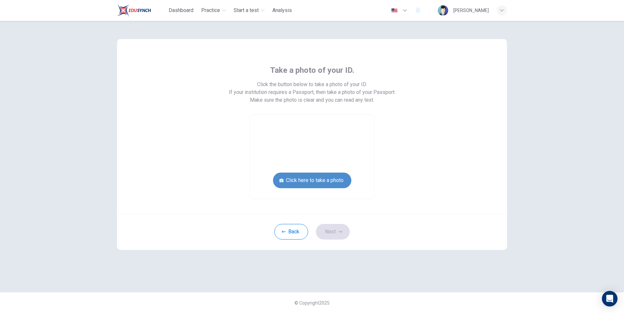
click at [331, 183] on button "Click here to take a photo" at bounding box center [312, 181] width 78 height 16
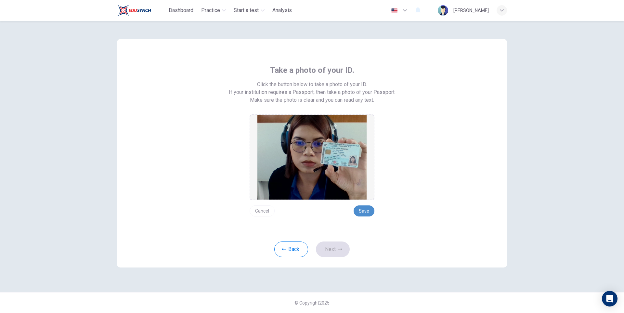
click at [363, 210] on button "Save" at bounding box center [364, 210] width 21 height 11
click at [340, 248] on icon "button" at bounding box center [340, 249] width 4 height 4
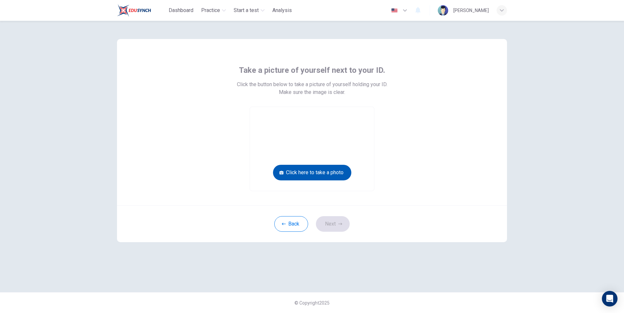
click at [333, 176] on button "Click here to take a photo" at bounding box center [312, 173] width 78 height 16
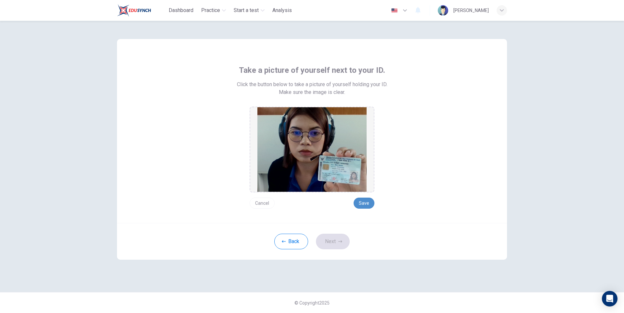
click at [364, 203] on button "Save" at bounding box center [364, 203] width 21 height 11
click at [339, 243] on icon "button" at bounding box center [340, 241] width 4 height 4
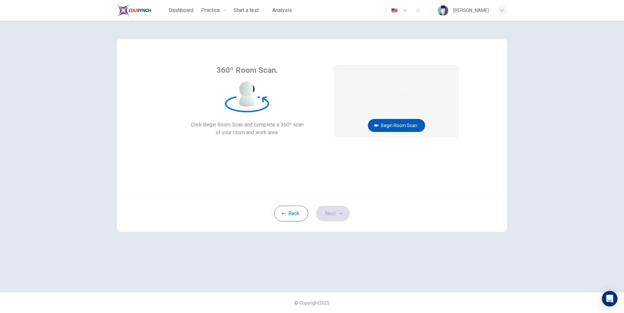
click at [397, 121] on button "Begin Room Scan" at bounding box center [396, 125] width 57 height 13
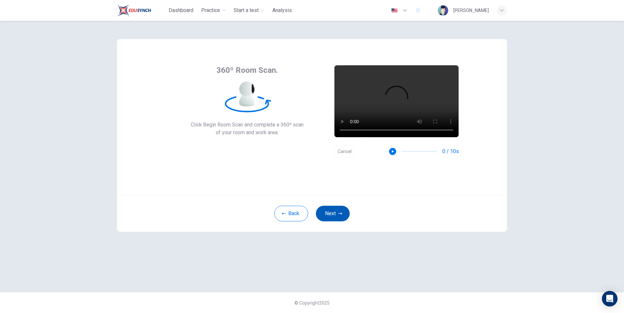
click at [337, 213] on button "Next" at bounding box center [333, 214] width 34 height 16
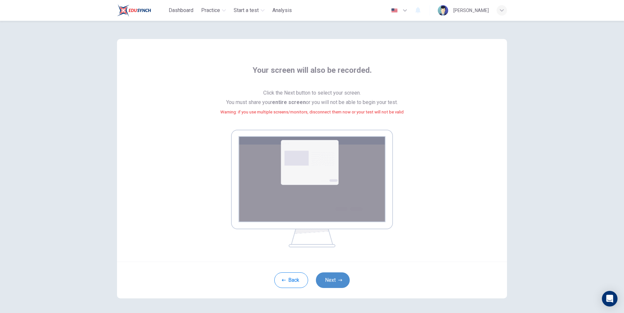
click at [331, 278] on button "Next" at bounding box center [333, 280] width 34 height 16
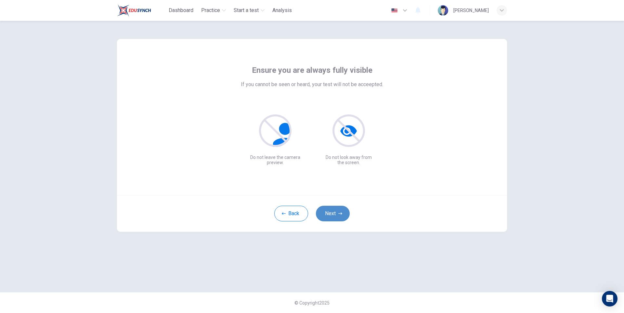
click at [332, 211] on button "Next" at bounding box center [333, 214] width 34 height 16
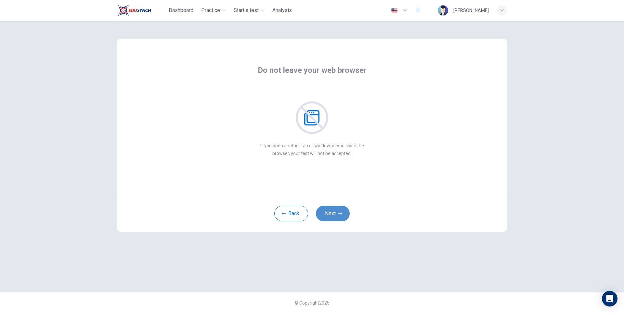
click at [332, 209] on button "Next" at bounding box center [333, 214] width 34 height 16
click at [333, 209] on button "Next" at bounding box center [333, 214] width 34 height 16
click at [333, 208] on button "Next" at bounding box center [333, 214] width 34 height 16
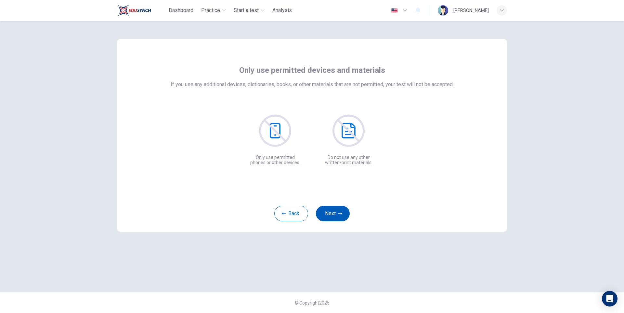
click at [333, 208] on button "Next" at bounding box center [333, 214] width 34 height 16
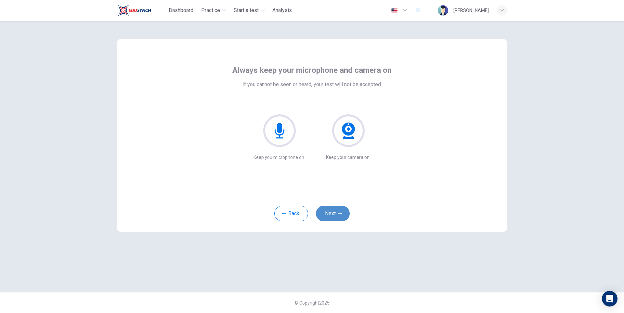
click at [333, 208] on button "Next" at bounding box center [333, 214] width 34 height 16
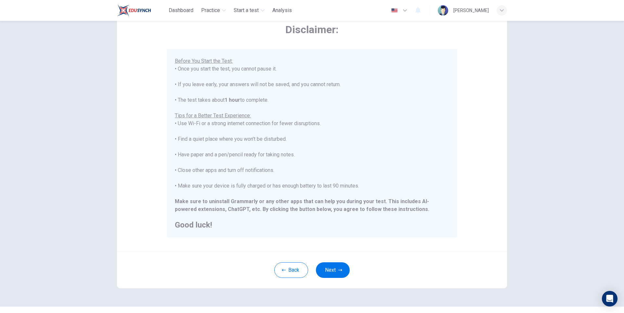
scroll to position [48, 0]
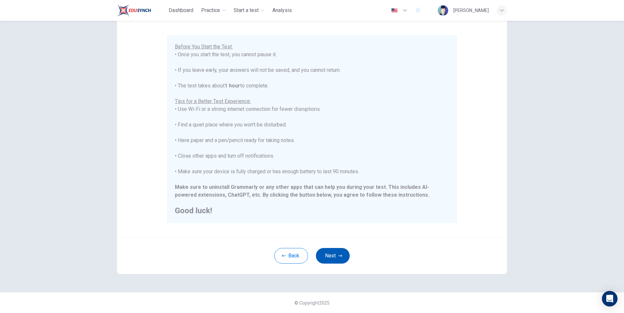
click at [332, 261] on button "Next" at bounding box center [333, 256] width 34 height 16
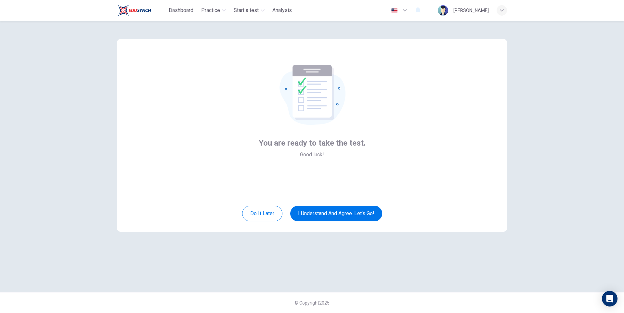
scroll to position [0, 0]
click at [335, 214] on button "I understand and agree. Let’s go!" at bounding box center [336, 214] width 92 height 16
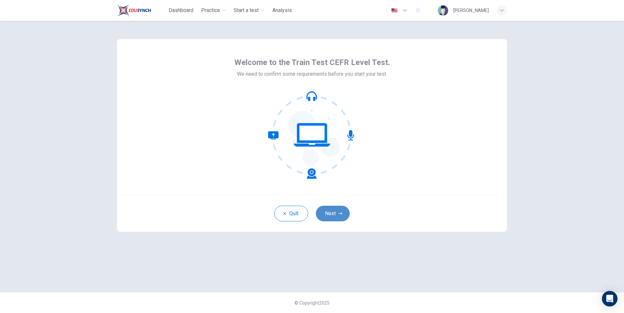
click at [330, 216] on button "Next" at bounding box center [333, 214] width 34 height 16
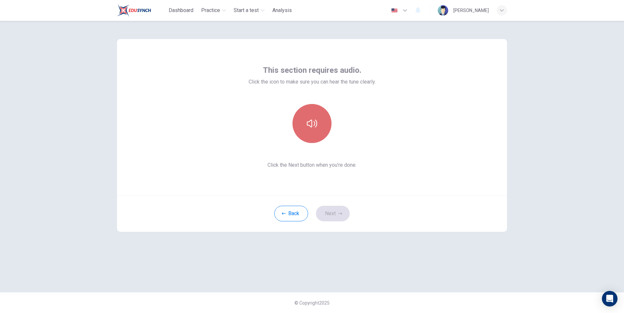
click at [311, 124] on icon "button" at bounding box center [312, 123] width 10 height 10
click at [331, 210] on button "Next" at bounding box center [333, 214] width 34 height 16
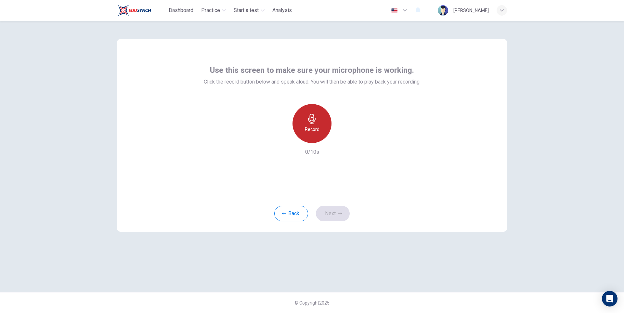
click at [317, 114] on icon "button" at bounding box center [312, 119] width 10 height 10
click at [317, 131] on div "Stop" at bounding box center [311, 123] width 39 height 39
click at [340, 136] on icon "button" at bounding box center [342, 138] width 6 height 6
click at [331, 213] on button "Next" at bounding box center [333, 214] width 34 height 16
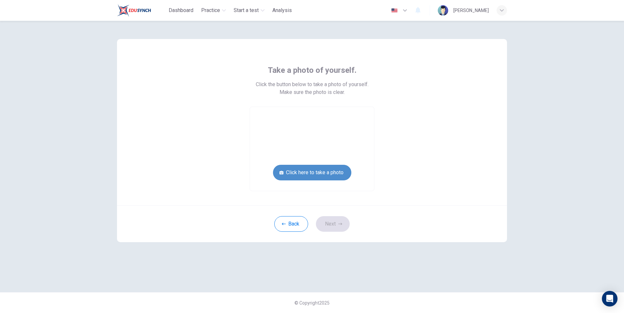
click at [317, 166] on button "Click here to take a photo" at bounding box center [312, 173] width 78 height 16
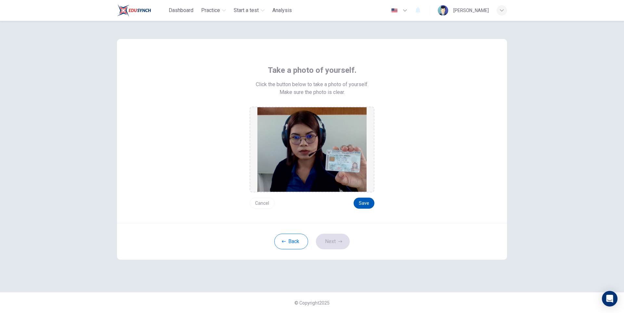
click at [367, 202] on button "Save" at bounding box center [364, 203] width 21 height 11
click at [337, 245] on button "Next" at bounding box center [333, 242] width 34 height 16
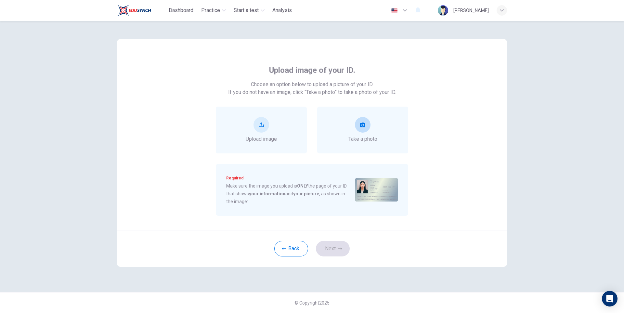
click at [359, 138] on span "Take a photo" at bounding box center [362, 139] width 29 height 8
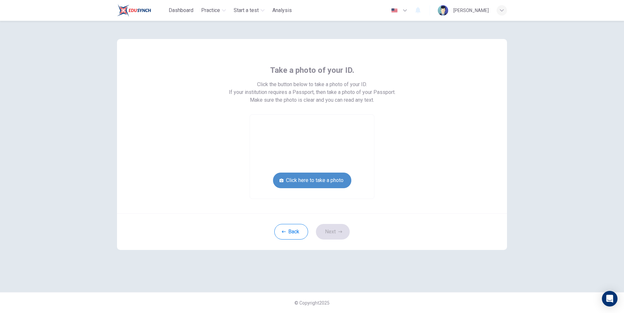
click at [331, 180] on button "Click here to take a photo" at bounding box center [312, 181] width 78 height 16
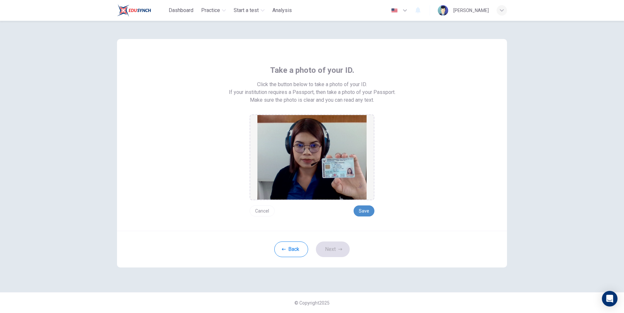
click at [368, 212] on button "Save" at bounding box center [364, 210] width 21 height 11
click at [341, 251] on icon "button" at bounding box center [340, 249] width 4 height 4
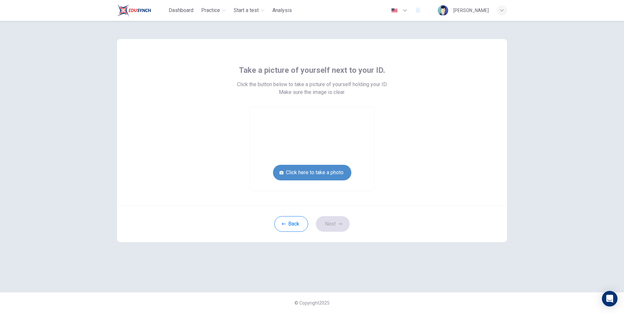
click at [329, 173] on button "Click here to take a photo" at bounding box center [312, 173] width 78 height 16
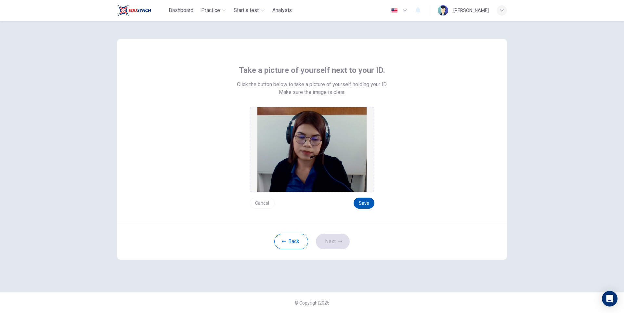
click at [359, 204] on button "Save" at bounding box center [364, 203] width 21 height 11
drag, startPoint x: 330, startPoint y: 254, endPoint x: 331, endPoint y: 248, distance: 5.9
click at [330, 253] on div "Back Next" at bounding box center [312, 241] width 390 height 37
click at [332, 247] on button "Next" at bounding box center [333, 242] width 34 height 16
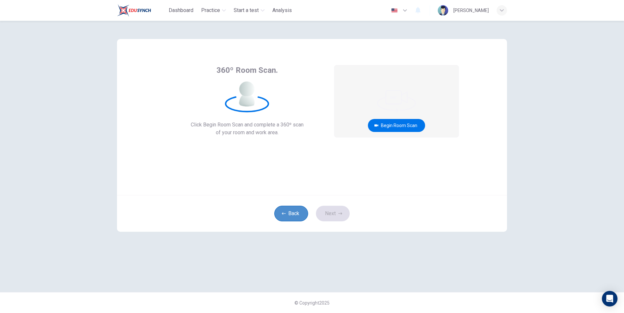
click at [295, 212] on button "Back" at bounding box center [291, 214] width 34 height 16
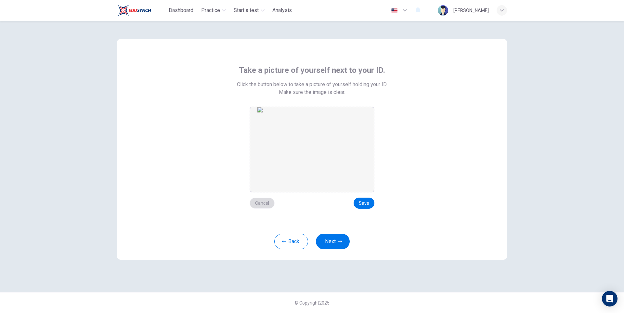
click at [264, 202] on button "Cancel" at bounding box center [262, 203] width 25 height 11
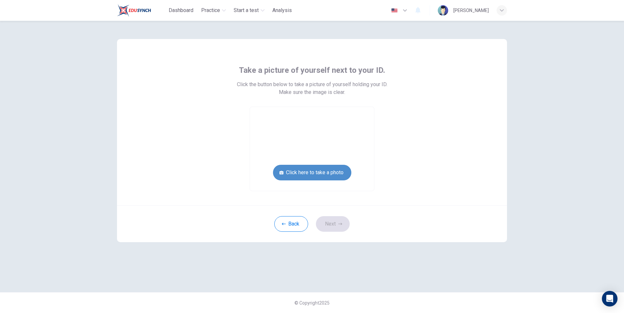
click at [296, 170] on button "Click here to take a photo" at bounding box center [312, 173] width 78 height 16
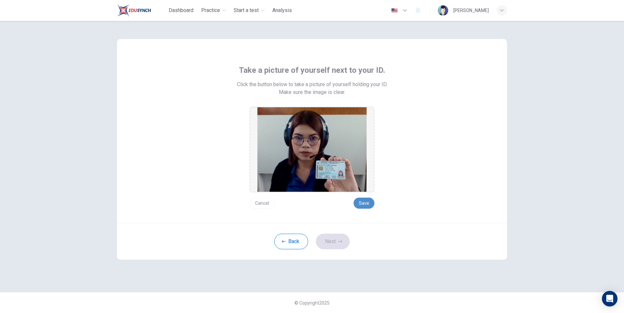
click at [361, 200] on button "Save" at bounding box center [364, 203] width 21 height 11
click at [339, 241] on icon "button" at bounding box center [340, 241] width 4 height 4
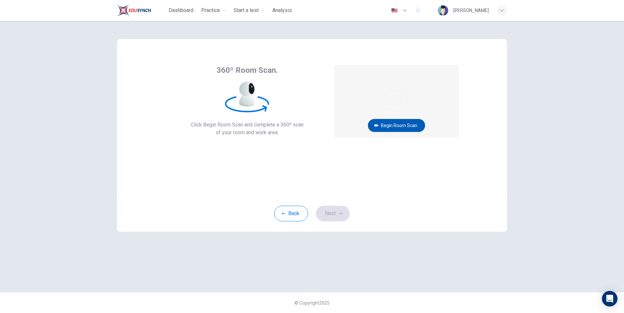
click at [405, 123] on button "Begin Room Scan" at bounding box center [396, 125] width 57 height 13
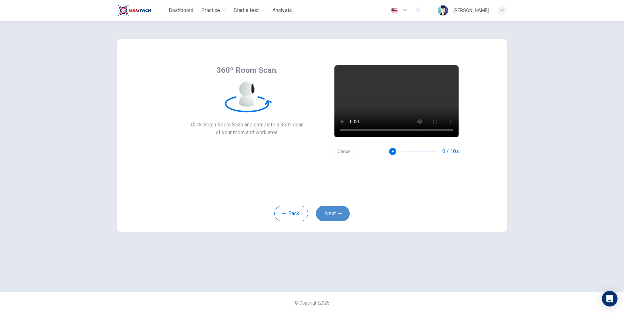
click at [335, 217] on button "Next" at bounding box center [333, 214] width 34 height 16
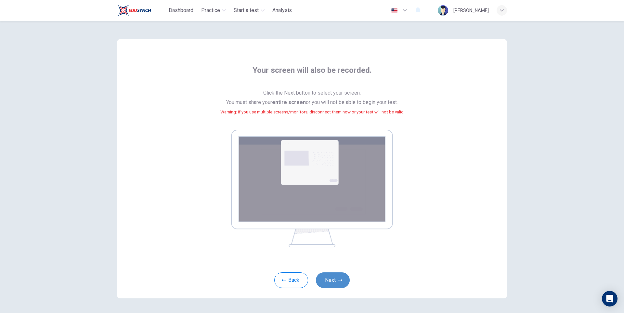
click at [329, 277] on button "Next" at bounding box center [333, 280] width 34 height 16
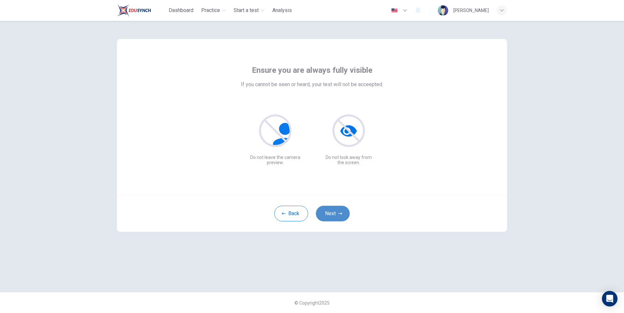
click at [335, 216] on button "Next" at bounding box center [333, 214] width 34 height 16
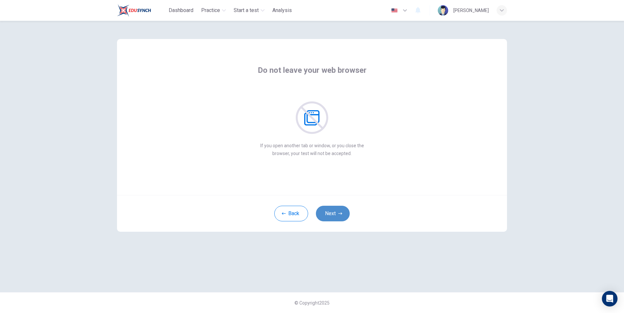
click at [333, 212] on button "Next" at bounding box center [333, 214] width 34 height 16
click at [333, 211] on button "Next" at bounding box center [333, 214] width 34 height 16
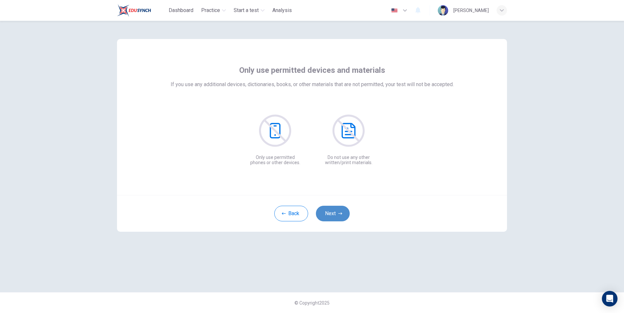
click at [333, 211] on button "Next" at bounding box center [333, 214] width 34 height 16
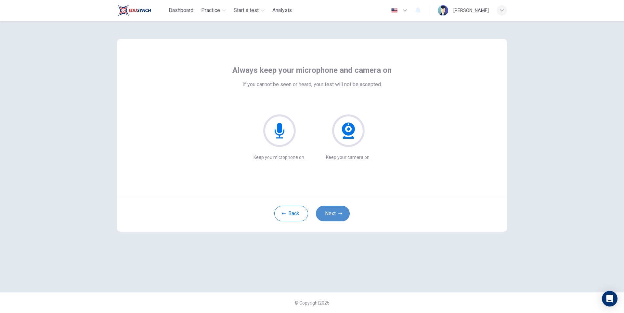
click at [333, 211] on button "Next" at bounding box center [333, 214] width 34 height 16
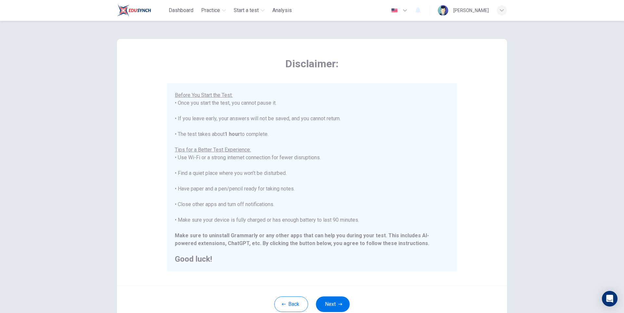
scroll to position [48, 0]
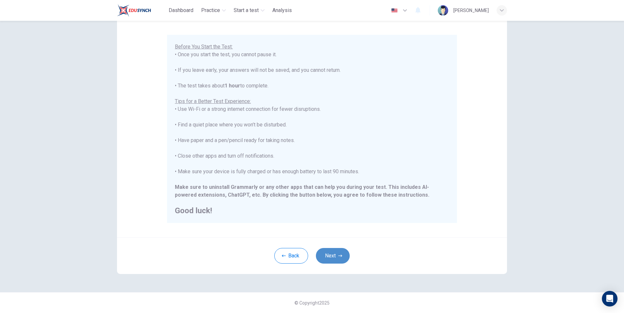
click at [329, 249] on button "Next" at bounding box center [333, 256] width 34 height 16
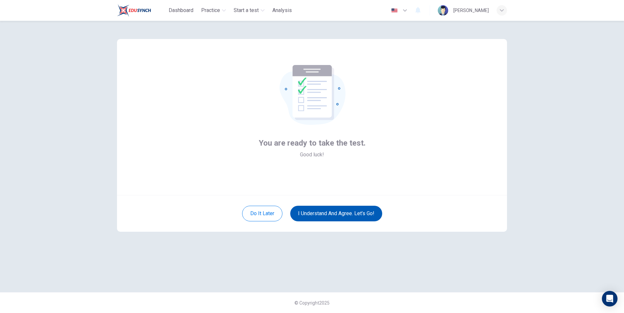
click at [333, 214] on button "I understand and agree. Let’s go!" at bounding box center [336, 214] width 92 height 16
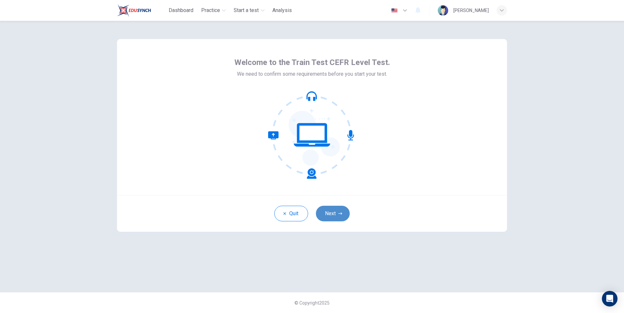
click at [336, 213] on button "Next" at bounding box center [333, 214] width 34 height 16
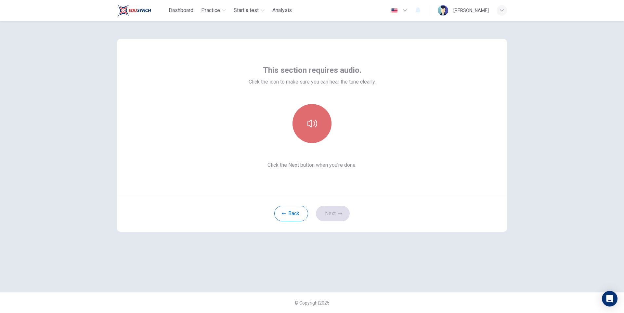
click at [310, 122] on icon "button" at bounding box center [312, 124] width 10 height 8
drag, startPoint x: 339, startPoint y: 214, endPoint x: 333, endPoint y: 202, distance: 13.2
click at [339, 214] on icon "button" at bounding box center [340, 214] width 4 height 4
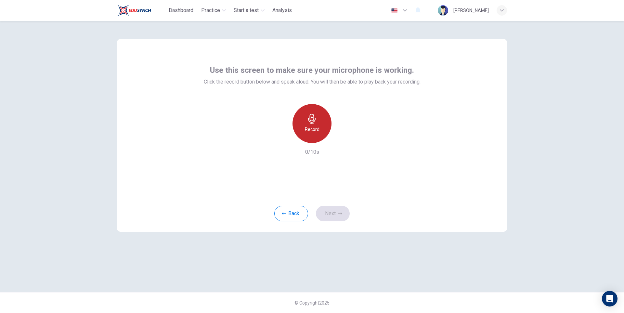
click at [310, 136] on div "Record" at bounding box center [311, 123] width 39 height 39
click at [317, 133] on div "Stop" at bounding box center [311, 123] width 39 height 39
click at [340, 137] on icon "button" at bounding box center [342, 138] width 6 height 6
click at [337, 213] on button "Next" at bounding box center [333, 214] width 34 height 16
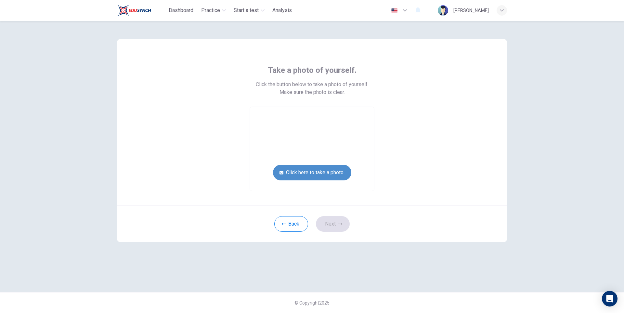
click at [335, 168] on button "Click here to take a photo" at bounding box center [312, 173] width 78 height 16
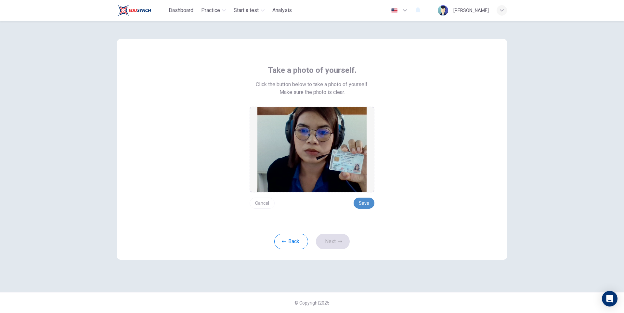
click at [368, 204] on button "Save" at bounding box center [364, 203] width 21 height 11
click at [365, 202] on button "Save" at bounding box center [364, 203] width 21 height 11
drag, startPoint x: 337, startPoint y: 238, endPoint x: 340, endPoint y: 231, distance: 7.5
click at [338, 237] on button "Next" at bounding box center [333, 242] width 34 height 16
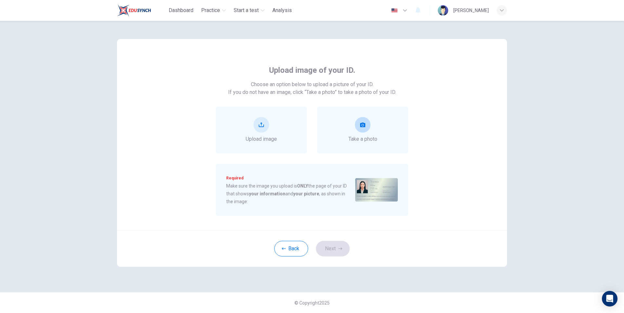
click at [373, 113] on div "Take a photo" at bounding box center [362, 130] width 91 height 47
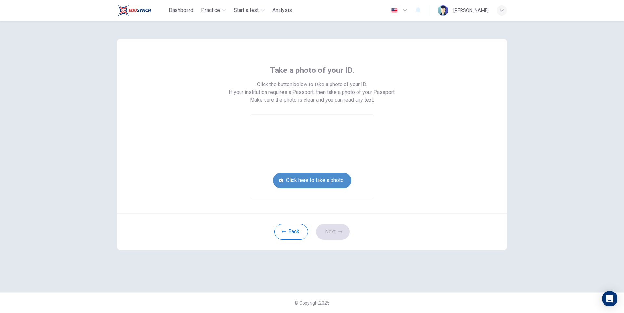
click at [334, 179] on button "Click here to take a photo" at bounding box center [312, 181] width 78 height 16
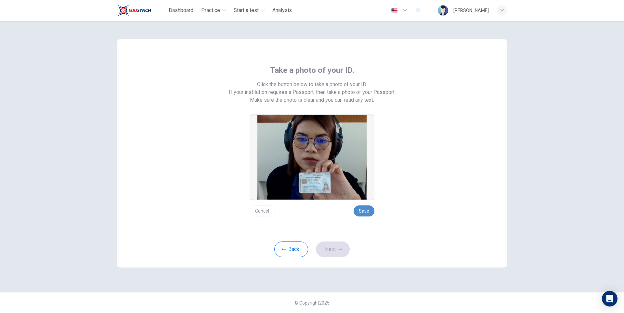
click at [366, 212] on button "Save" at bounding box center [364, 210] width 21 height 11
click at [337, 251] on button "Next" at bounding box center [333, 249] width 34 height 16
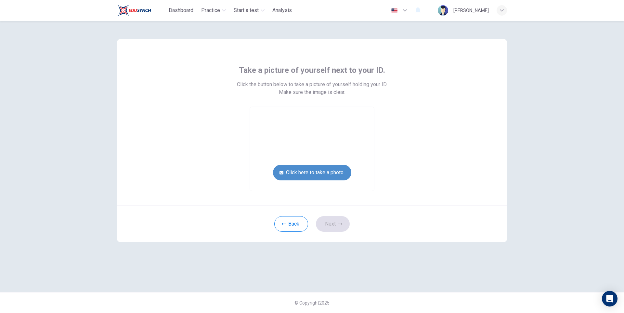
click at [331, 174] on button "Click here to take a photo" at bounding box center [312, 173] width 78 height 16
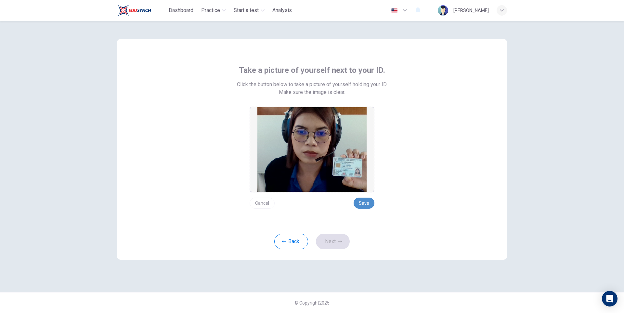
click at [358, 201] on button "Save" at bounding box center [364, 203] width 21 height 11
click at [342, 240] on button "Next" at bounding box center [333, 242] width 34 height 16
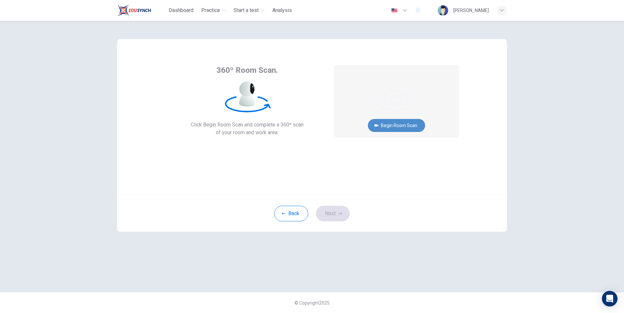
click at [411, 126] on button "Begin Room Scan" at bounding box center [396, 125] width 57 height 13
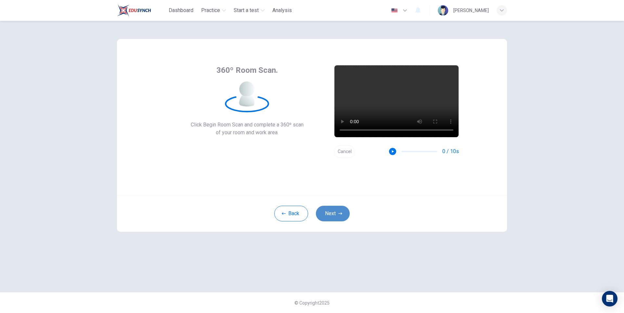
click at [334, 214] on button "Next" at bounding box center [333, 214] width 34 height 16
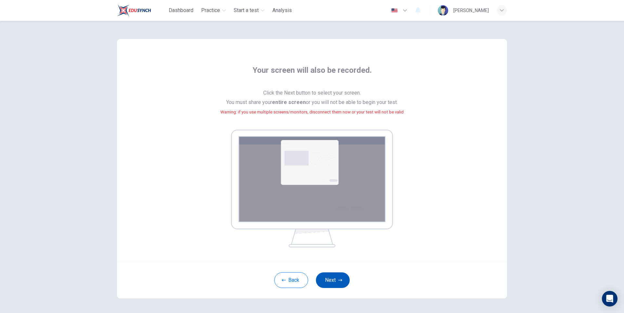
click at [334, 277] on button "Next" at bounding box center [333, 280] width 34 height 16
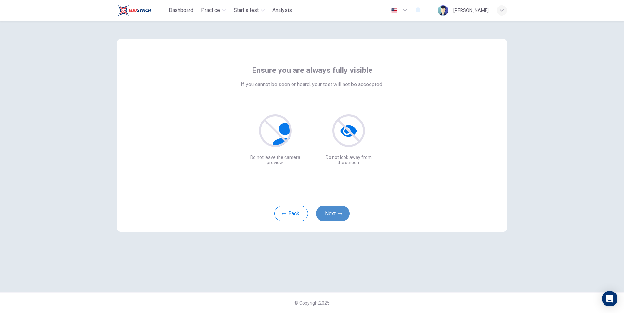
click at [332, 213] on button "Next" at bounding box center [333, 214] width 34 height 16
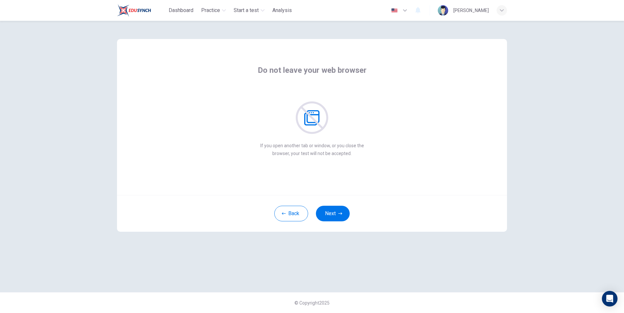
click at [314, 112] on icon at bounding box center [312, 117] width 32 height 32
click at [332, 213] on button "Next" at bounding box center [333, 214] width 34 height 16
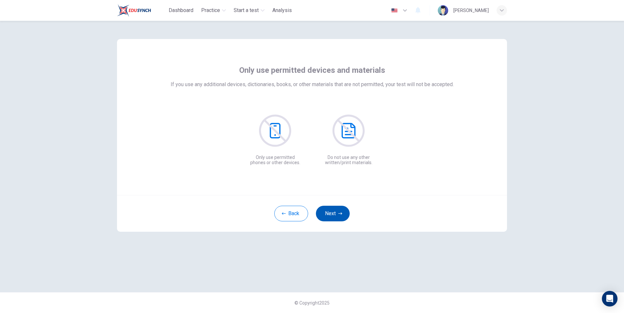
click at [332, 213] on button "Next" at bounding box center [333, 214] width 34 height 16
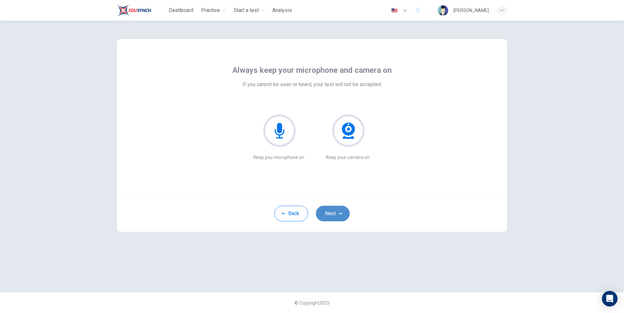
click at [332, 213] on button "Next" at bounding box center [333, 214] width 34 height 16
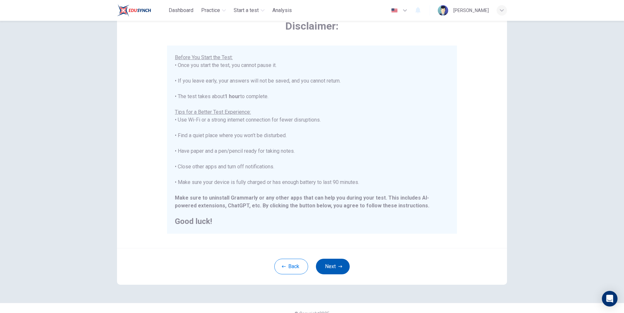
scroll to position [48, 0]
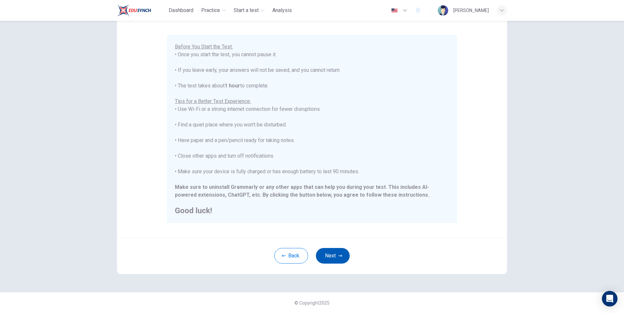
click at [333, 254] on button "Next" at bounding box center [333, 256] width 34 height 16
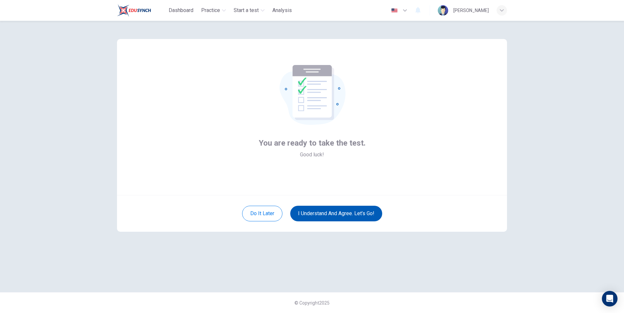
scroll to position [0, 0]
click at [338, 215] on button "I understand and agree. Let’s go!" at bounding box center [336, 214] width 92 height 16
